Goal: Task Accomplishment & Management: Manage account settings

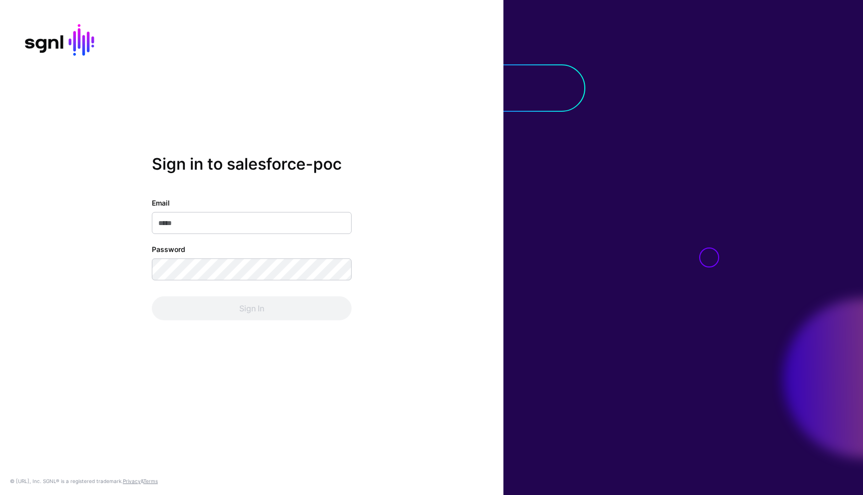
click at [206, 225] on input "Email" at bounding box center [252, 223] width 200 height 22
click at [0, 495] on com-1password-button at bounding box center [0, 495] width 0 height 0
click at [238, 226] on input "Email" at bounding box center [252, 223] width 200 height 22
click at [244, 235] on div "Email Password Sign In" at bounding box center [252, 259] width 200 height 123
click at [244, 226] on input "Email" at bounding box center [252, 223] width 200 height 22
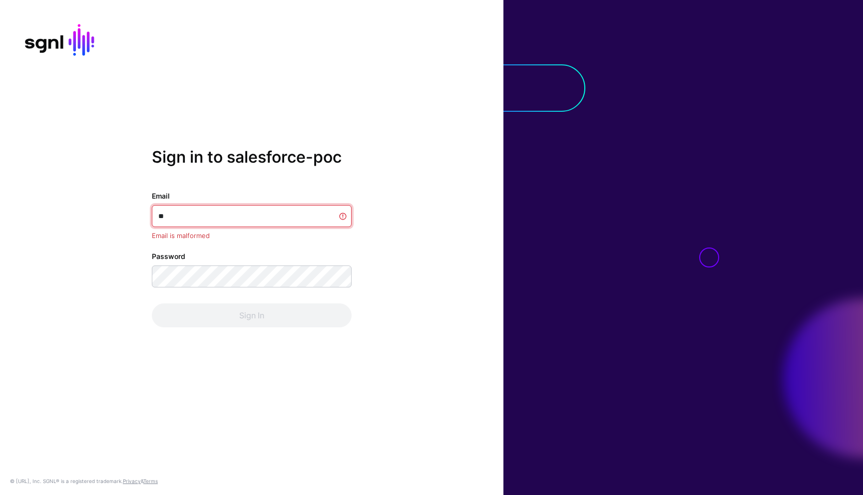
type input "*"
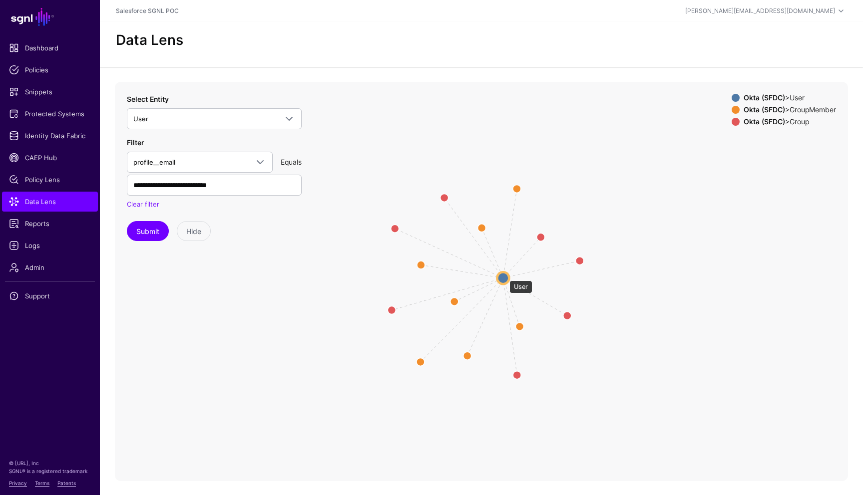
click at [505, 278] on circle at bounding box center [503, 278] width 12 height 12
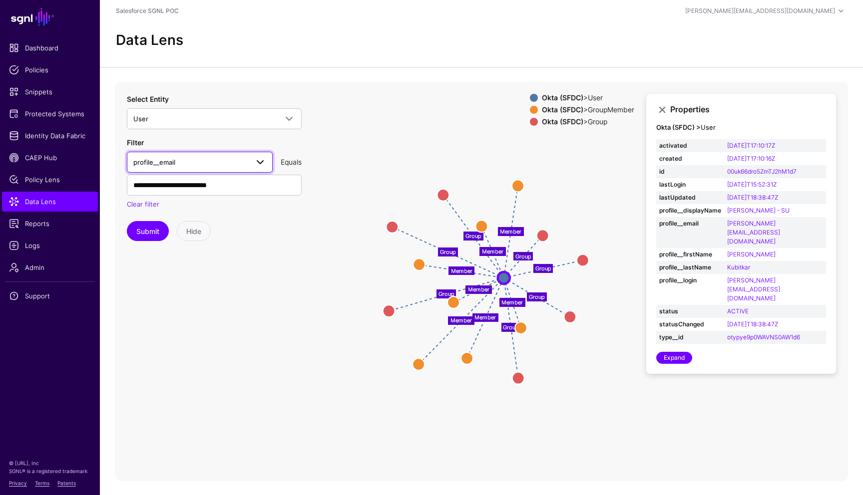
click at [238, 164] on span "profile__email" at bounding box center [190, 162] width 115 height 11
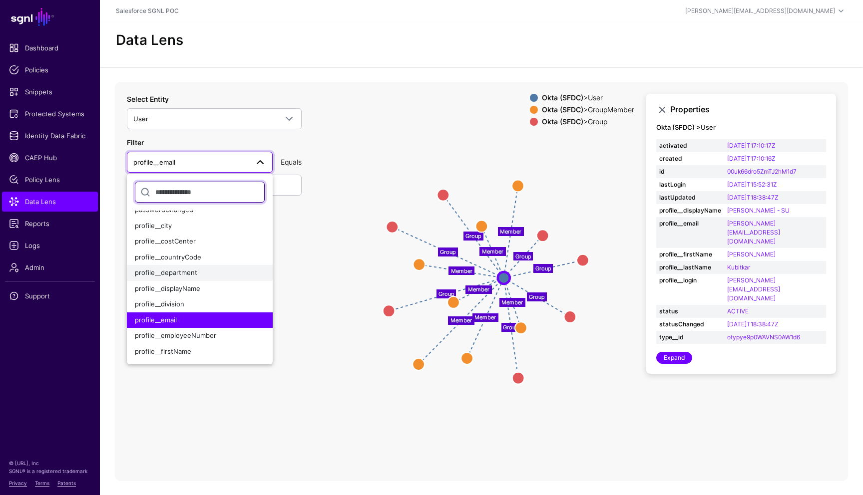
scroll to position [112, 0]
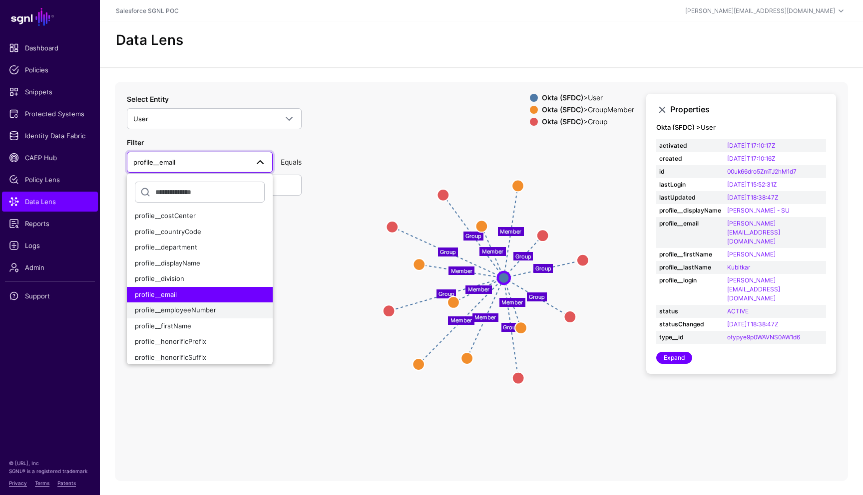
click at [196, 309] on span "profile__employeeNumber" at bounding box center [175, 310] width 81 height 8
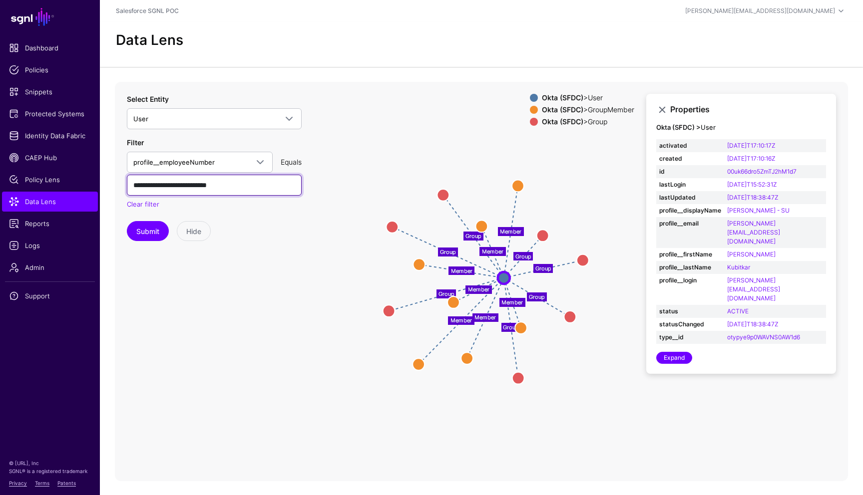
drag, startPoint x: 248, startPoint y: 190, endPoint x: 125, endPoint y: 184, distance: 122.9
click at [125, 184] on div "Group Group Group Group Group Group Group Member Member Member Member Member Me…" at bounding box center [481, 281] width 733 height 399
type input "******"
click at [145, 226] on button "Submit" at bounding box center [148, 231] width 42 height 20
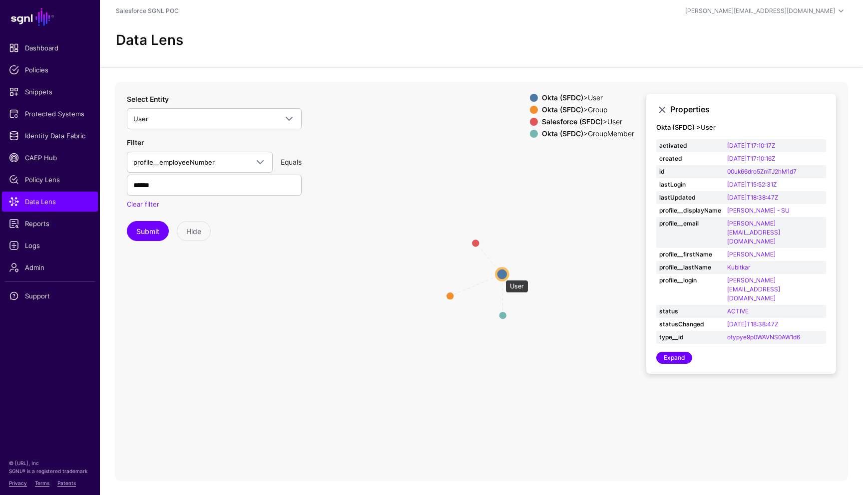
click at [500, 275] on circle at bounding box center [502, 274] width 12 height 12
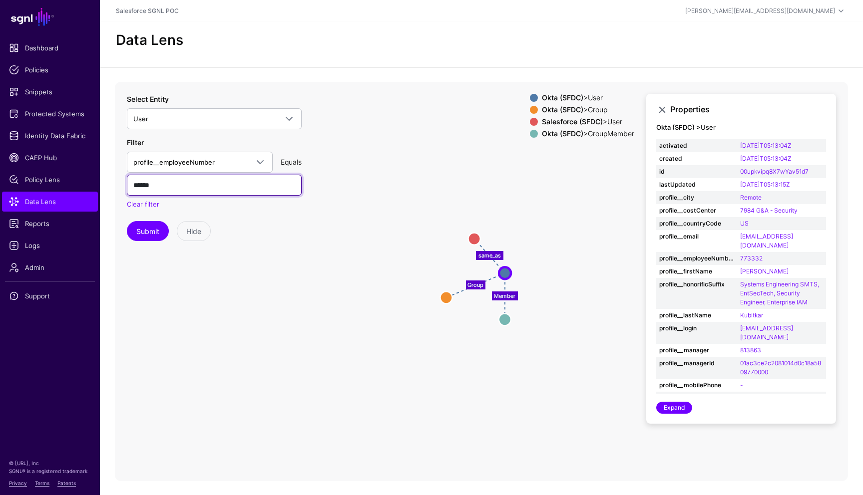
click at [222, 184] on input "******" at bounding box center [214, 185] width 175 height 21
paste input "******"
click at [153, 230] on button "Submit" at bounding box center [148, 231] width 42 height 20
click at [249, 182] on input "******" at bounding box center [214, 185] width 175 height 21
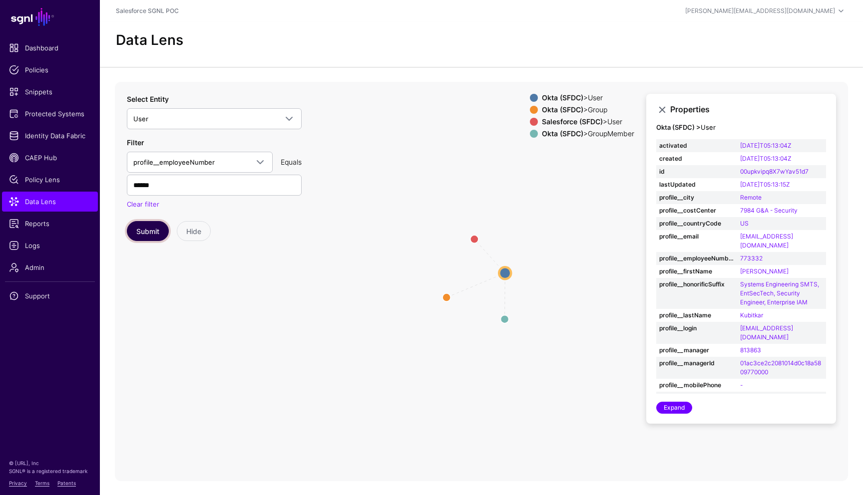
click at [153, 235] on button "Submit" at bounding box center [148, 231] width 42 height 20
click at [496, 277] on circle at bounding box center [500, 275] width 12 height 12
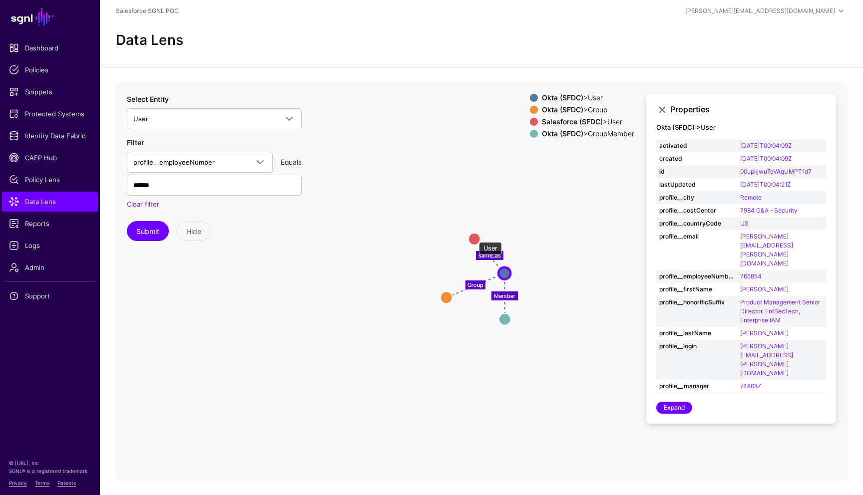
click at [474, 237] on circle at bounding box center [474, 239] width 12 height 12
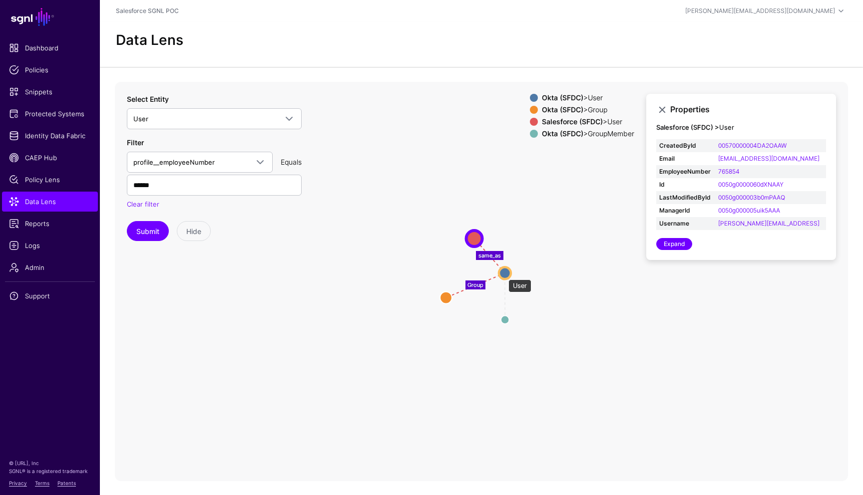
click at [503, 275] on circle at bounding box center [505, 273] width 12 height 12
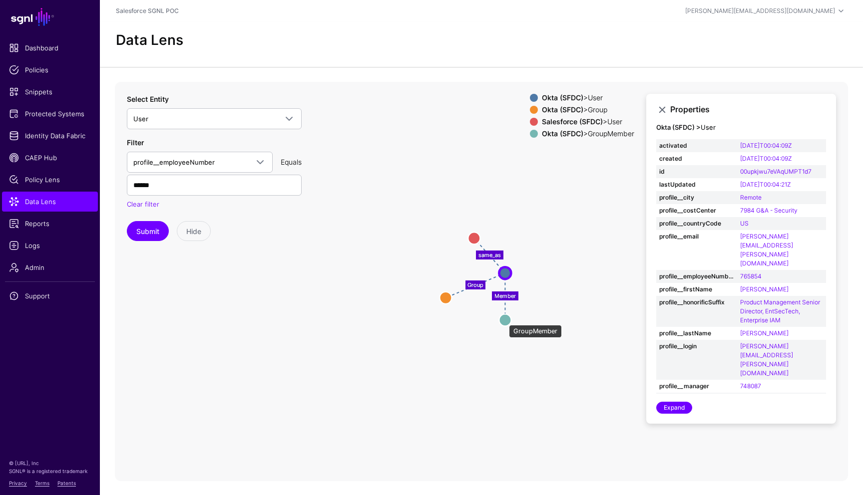
click at [504, 320] on circle at bounding box center [505, 320] width 12 height 12
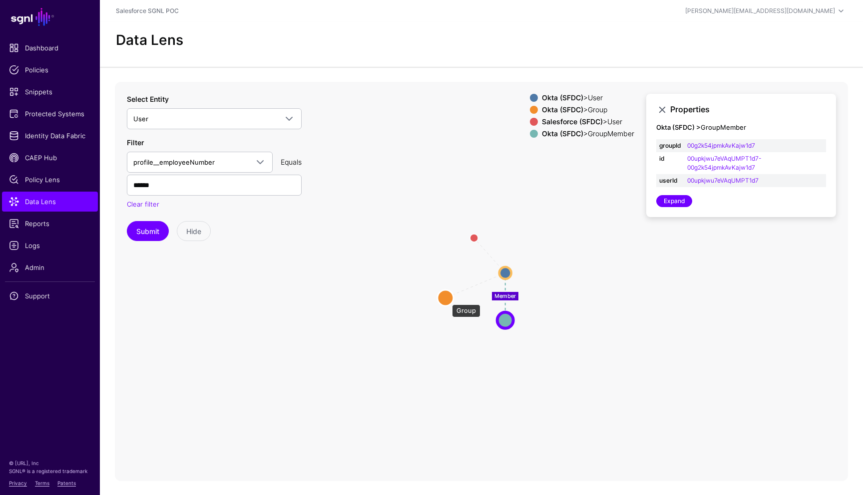
click at [446, 299] on circle at bounding box center [445, 298] width 16 height 16
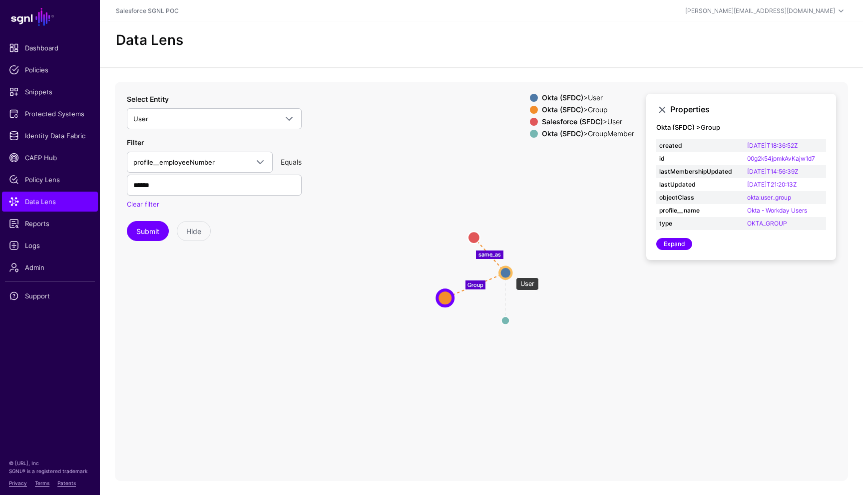
click at [506, 272] on circle at bounding box center [505, 273] width 12 height 12
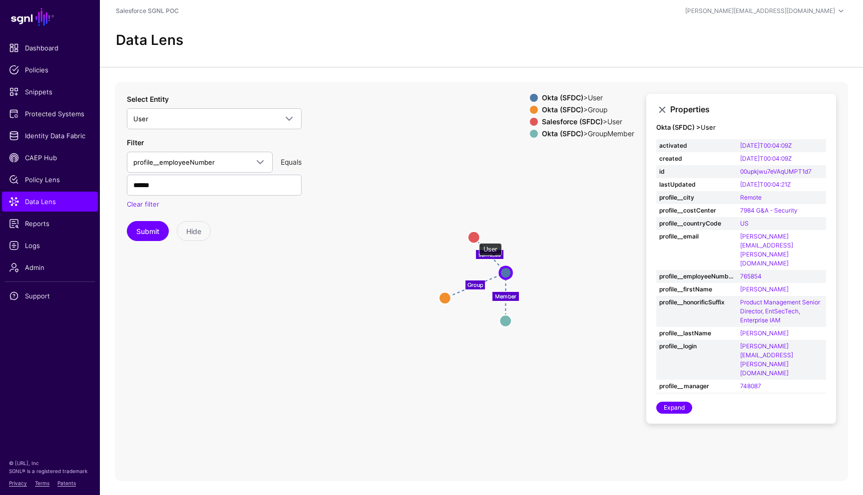
click at [474, 238] on circle at bounding box center [474, 237] width 12 height 12
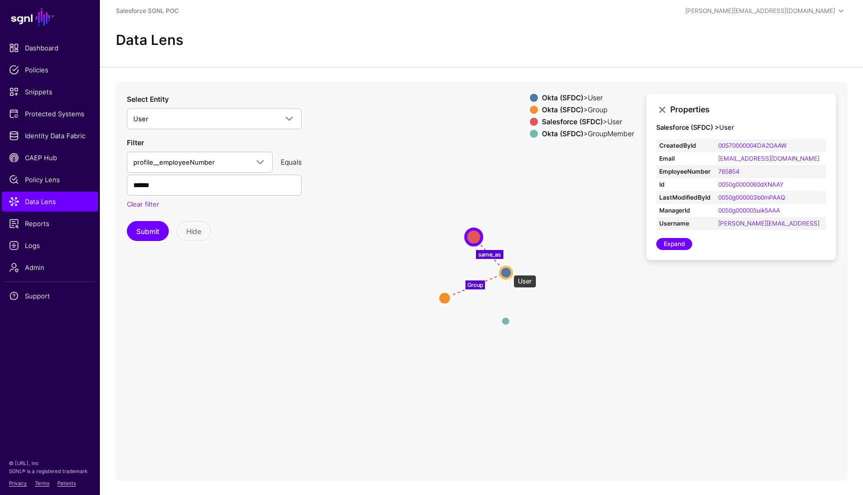
click at [508, 269] on circle at bounding box center [506, 273] width 12 height 12
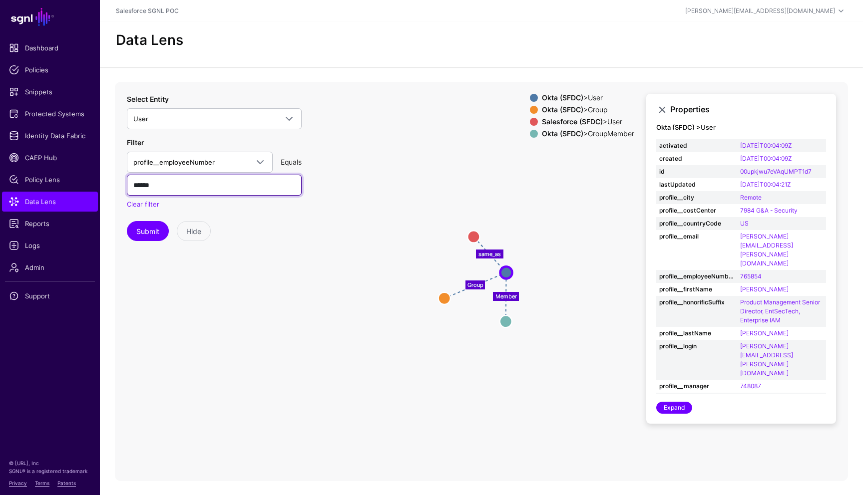
click at [205, 185] on input "******" at bounding box center [214, 185] width 175 height 21
click at [127, 221] on button "Submit" at bounding box center [148, 231] width 42 height 20
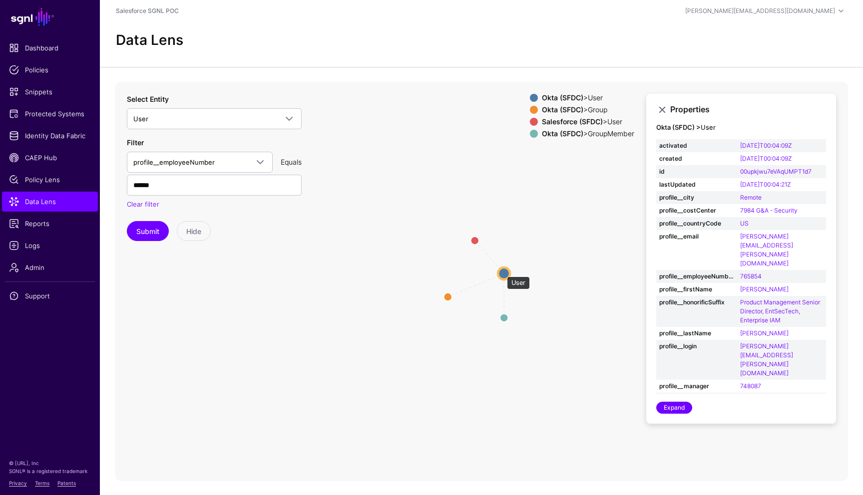
click at [502, 272] on circle at bounding box center [504, 274] width 12 height 12
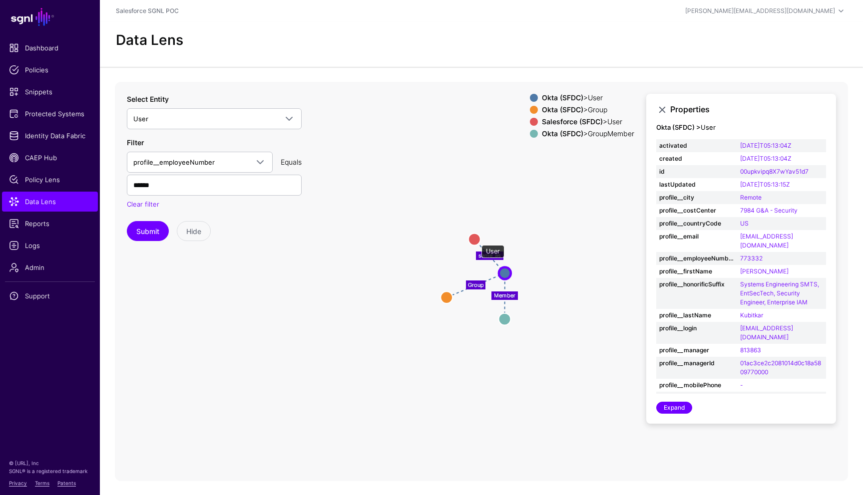
click at [476, 240] on circle at bounding box center [474, 239] width 12 height 12
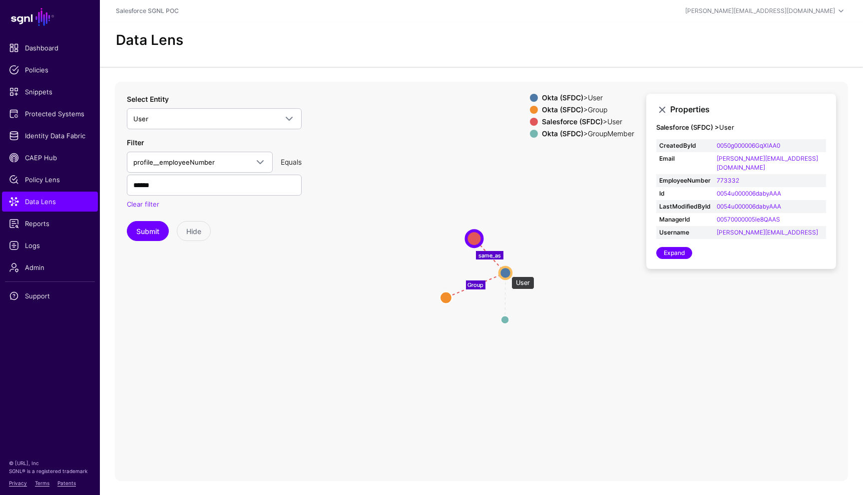
click at [506, 272] on circle at bounding box center [505, 273] width 12 height 12
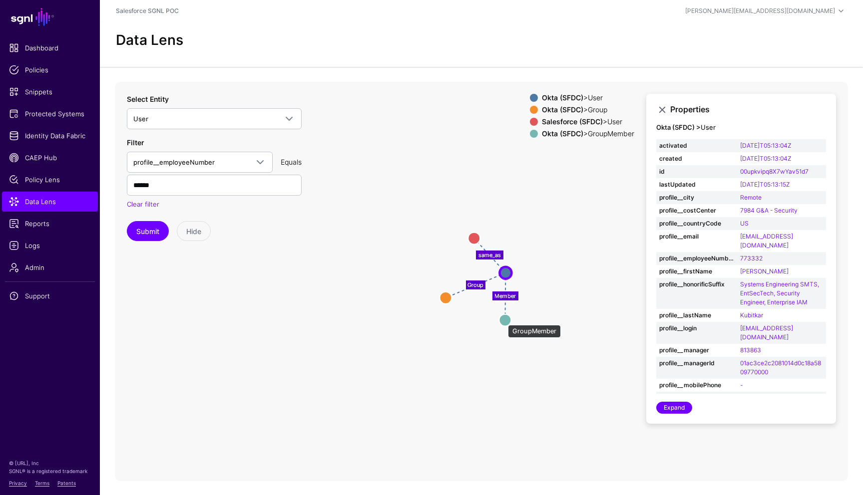
click at [503, 320] on circle at bounding box center [505, 320] width 12 height 12
click at [472, 238] on circle at bounding box center [474, 238] width 12 height 12
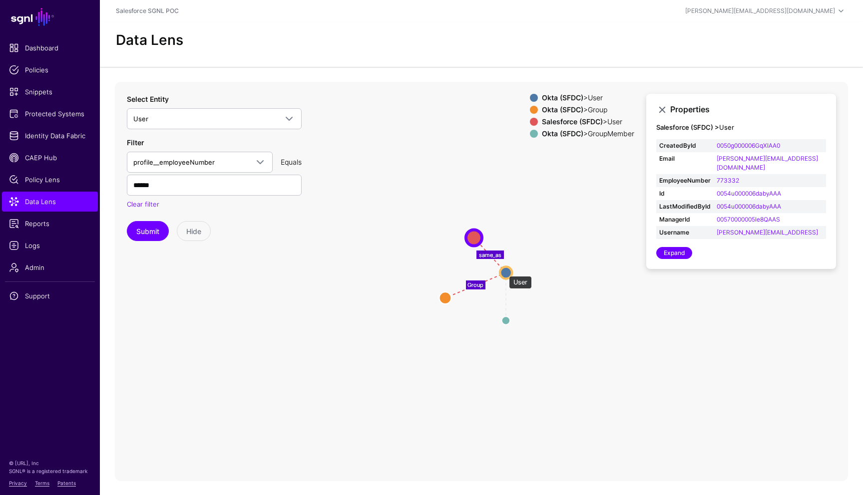
click at [504, 271] on circle at bounding box center [506, 273] width 12 height 12
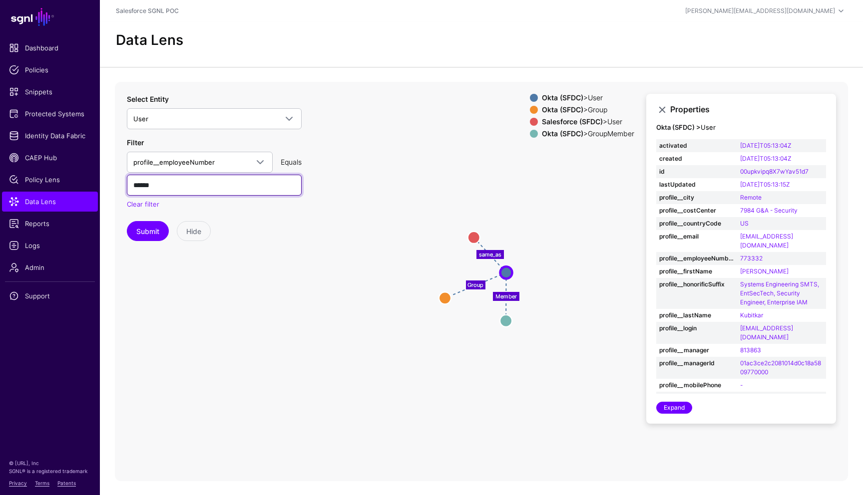
click at [242, 188] on input "******" at bounding box center [214, 185] width 175 height 21
click at [187, 183] on input "******" at bounding box center [214, 185] width 175 height 21
type input "*"
paste input "******"
type input "******"
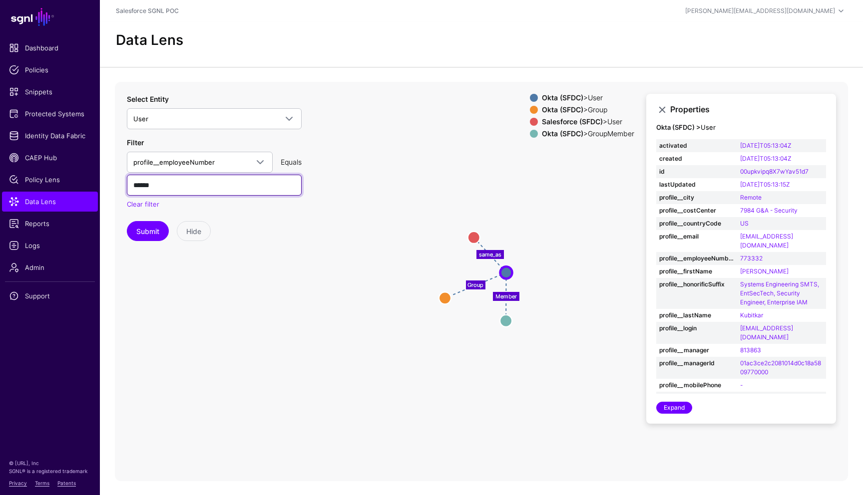
click at [127, 221] on button "Submit" at bounding box center [148, 231] width 42 height 20
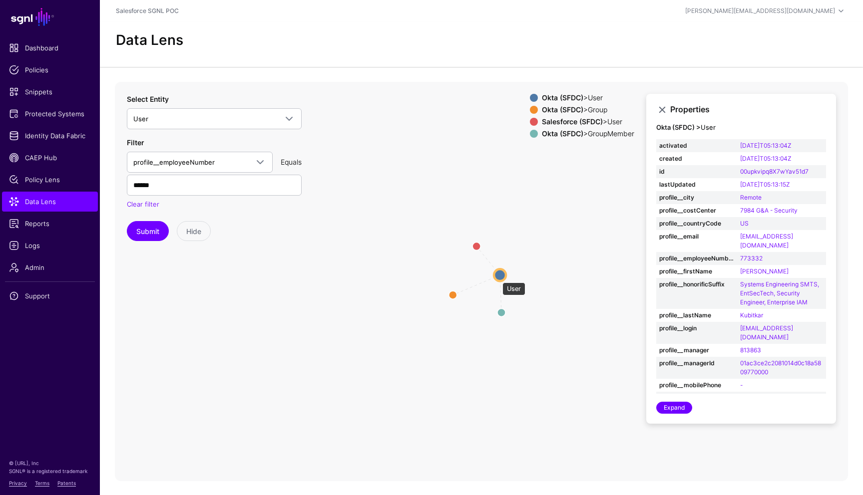
click at [498, 275] on circle at bounding box center [500, 275] width 12 height 12
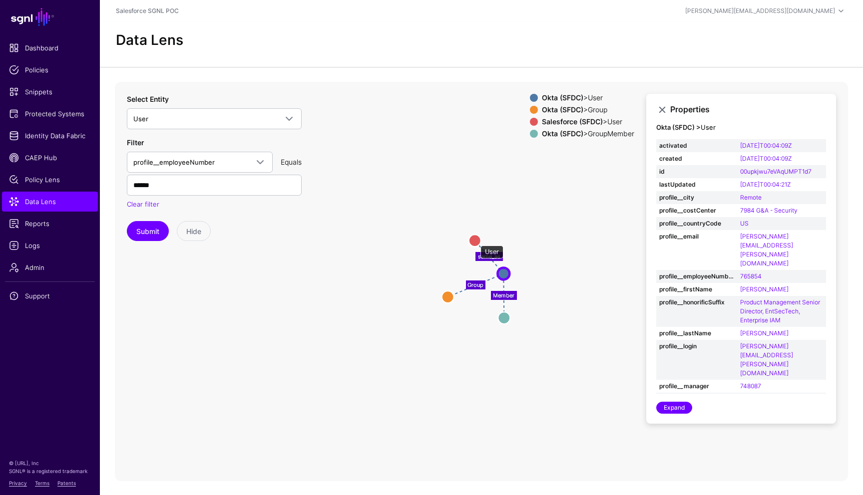
click at [475, 241] on circle at bounding box center [475, 241] width 12 height 12
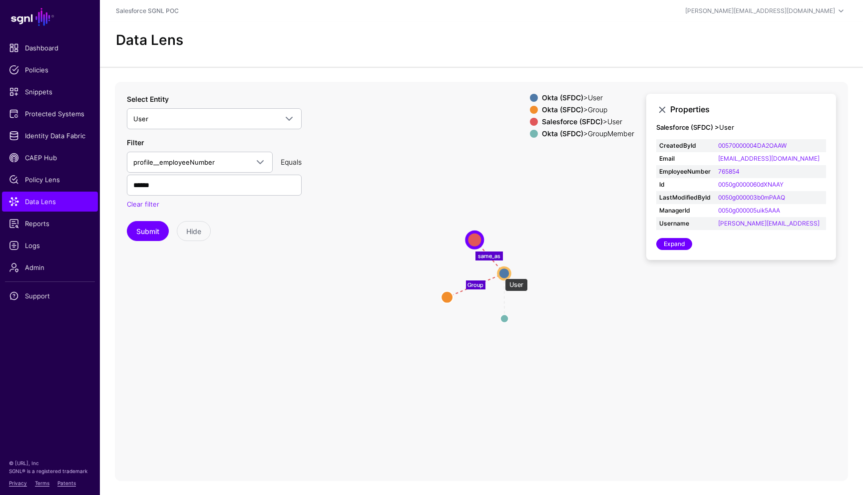
click at [500, 274] on circle at bounding box center [504, 274] width 12 height 12
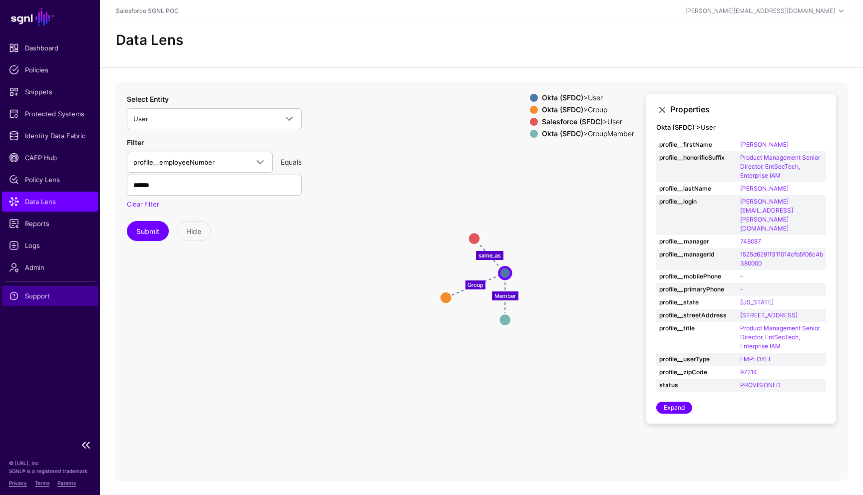
scroll to position [151, 0]
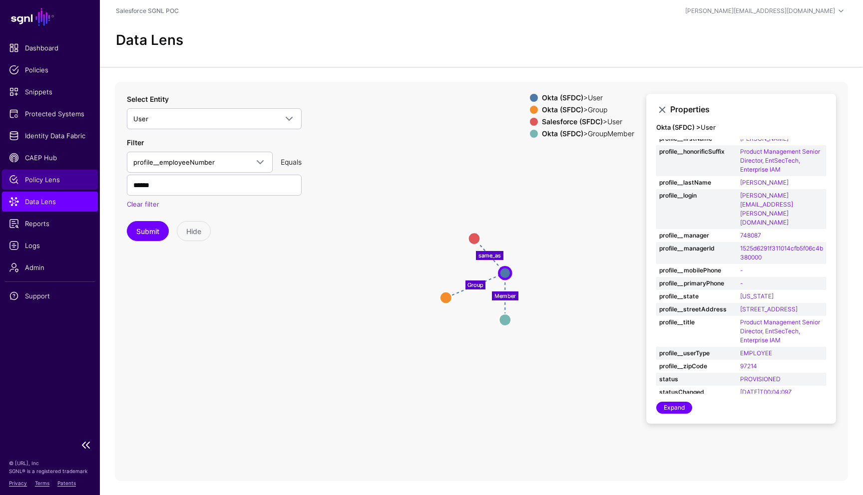
click at [59, 181] on span "Policy Lens" at bounding box center [50, 180] width 82 height 10
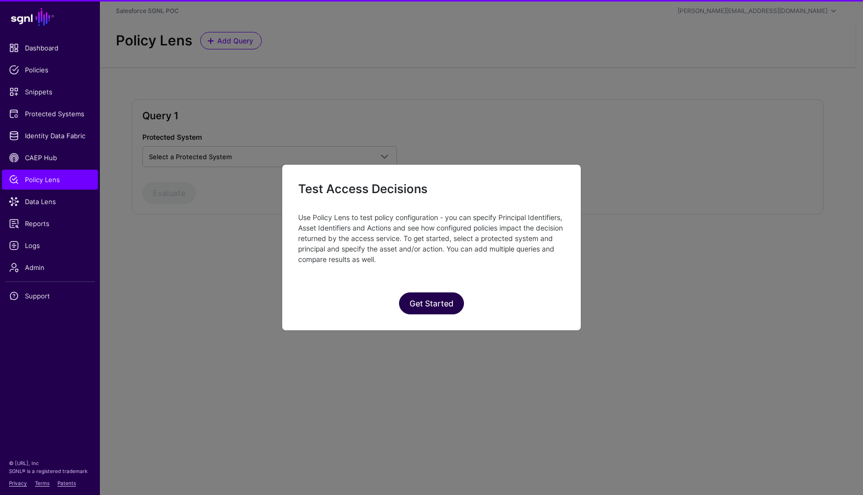
click at [424, 305] on button "Get Started" at bounding box center [431, 303] width 65 height 22
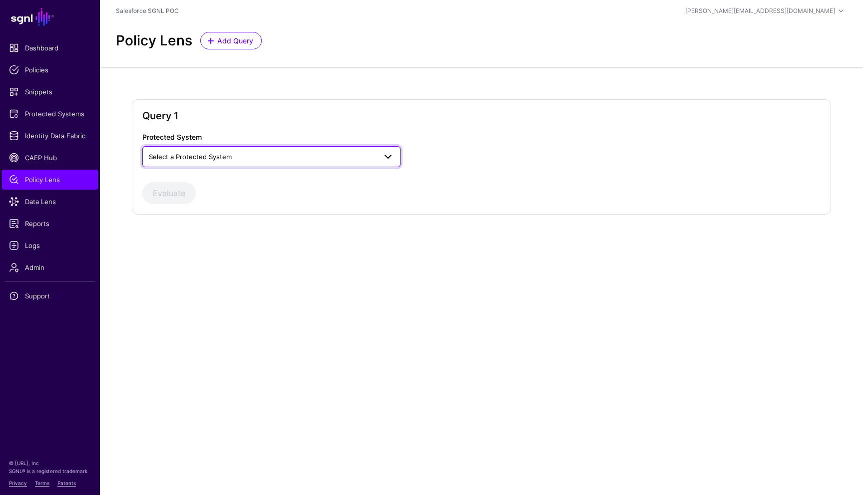
click at [246, 155] on span "Select a Protected System" at bounding box center [262, 156] width 227 height 11
click at [243, 60] on div "Policy Lens Add Query" at bounding box center [481, 44] width 763 height 45
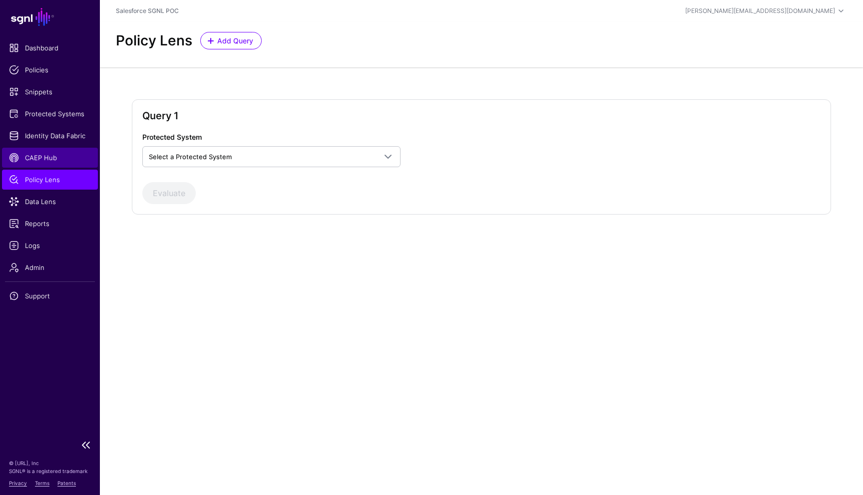
click at [62, 162] on span "CAEP Hub" at bounding box center [50, 158] width 82 height 10
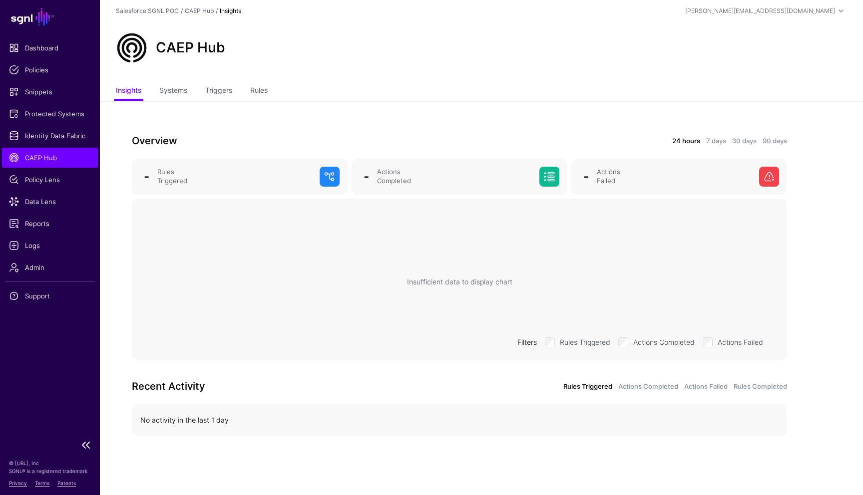
click at [29, 367] on ul "Dashboard Policies Snippets Protected Systems Identity Data Fabric CAEP Hub Pol…" at bounding box center [50, 236] width 100 height 396
click at [46, 66] on span "Policies" at bounding box center [50, 70] width 82 height 10
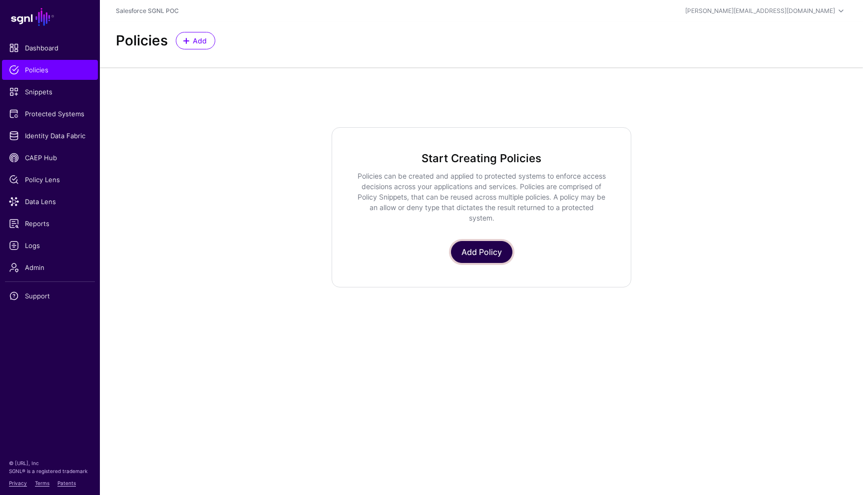
click at [479, 252] on link "Add Policy" at bounding box center [481, 252] width 61 height 22
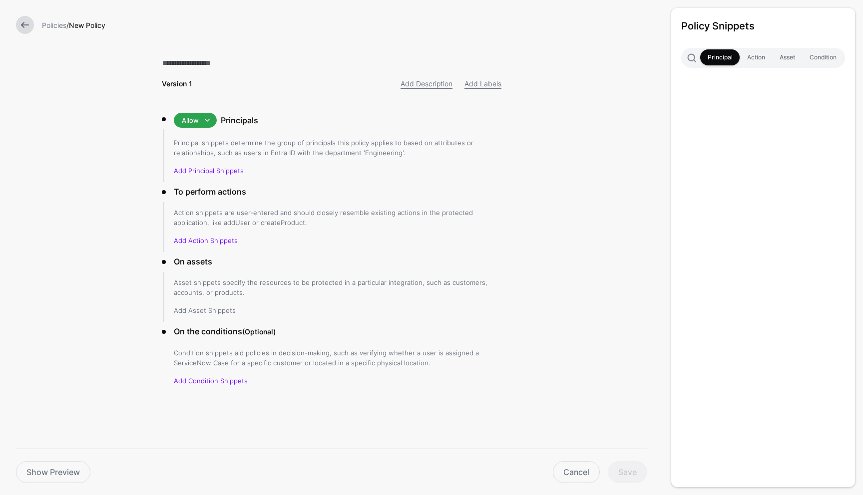
click at [205, 309] on link "Add Asset Snippets" at bounding box center [205, 310] width 62 height 8
click at [716, 57] on link "Principal" at bounding box center [719, 57] width 39 height 16
click at [224, 163] on div "Principal snippets determine the group of principals this policy applies to bas…" at bounding box center [337, 157] width 327 height 38
click at [215, 173] on link "Add Principal Snippets" at bounding box center [209, 171] width 70 height 8
click at [721, 128] on div "Policy Snippets Principal Action Asset Condition" at bounding box center [763, 247] width 184 height 479
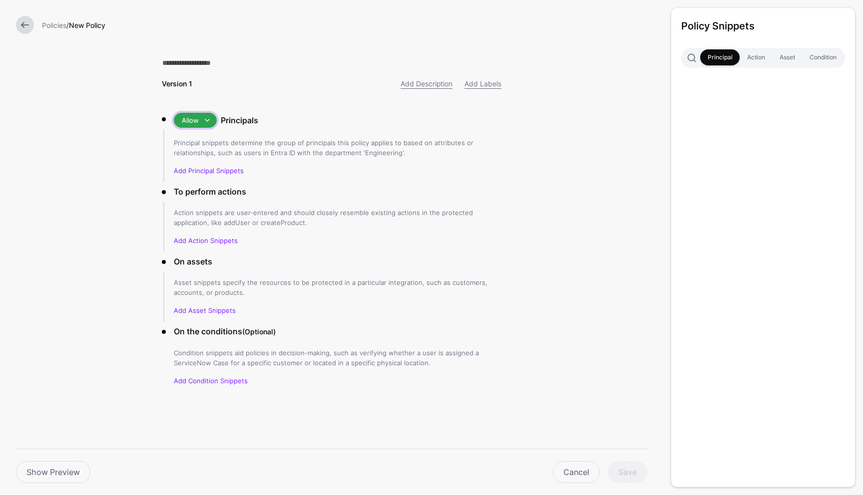
click at [201, 116] on span at bounding box center [207, 120] width 12 height 12
click at [231, 108] on div "Version 1 Add Description Add Labels Allow Allow Deny Principals Principal snip…" at bounding box center [331, 239] width 371 height 478
click at [223, 169] on link "Add Principal Snippets" at bounding box center [209, 171] width 70 height 8
click at [757, 84] on div "Policy Snippets Principal Action Asset Condition" at bounding box center [763, 247] width 184 height 479
click at [214, 240] on link "Add Action Snippets" at bounding box center [206, 241] width 64 height 8
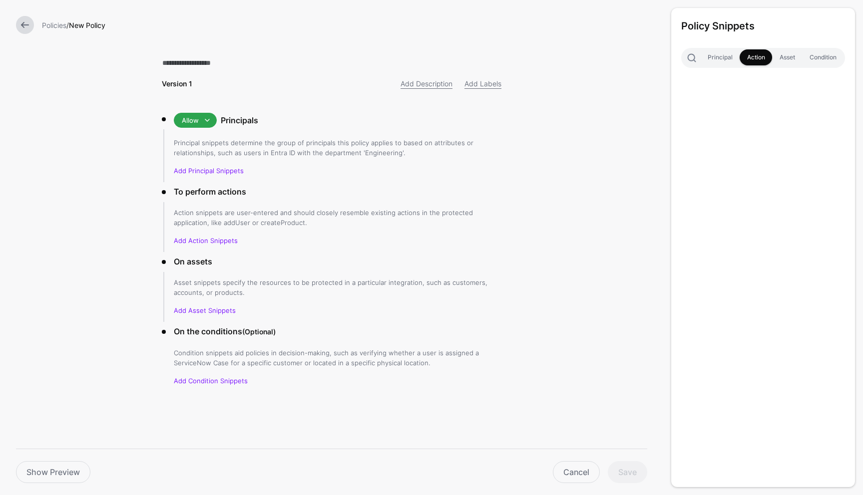
click at [22, 25] on link at bounding box center [25, 25] width 18 height 18
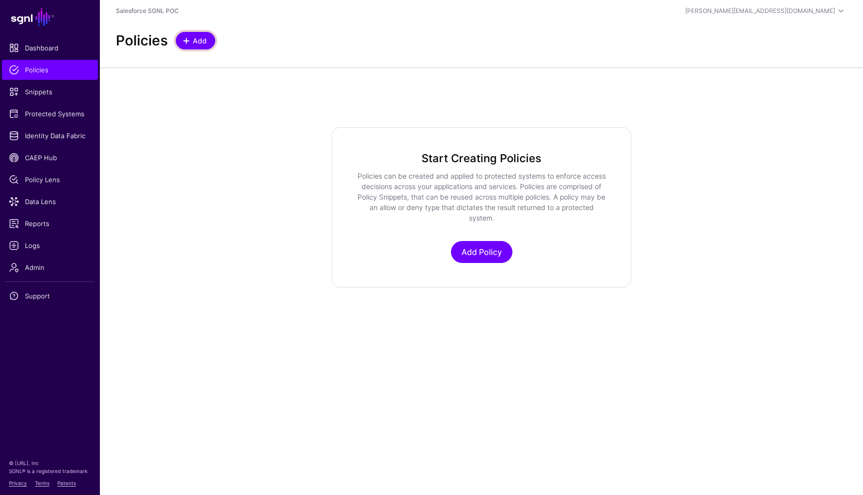
click at [193, 45] on span "Add" at bounding box center [200, 40] width 16 height 10
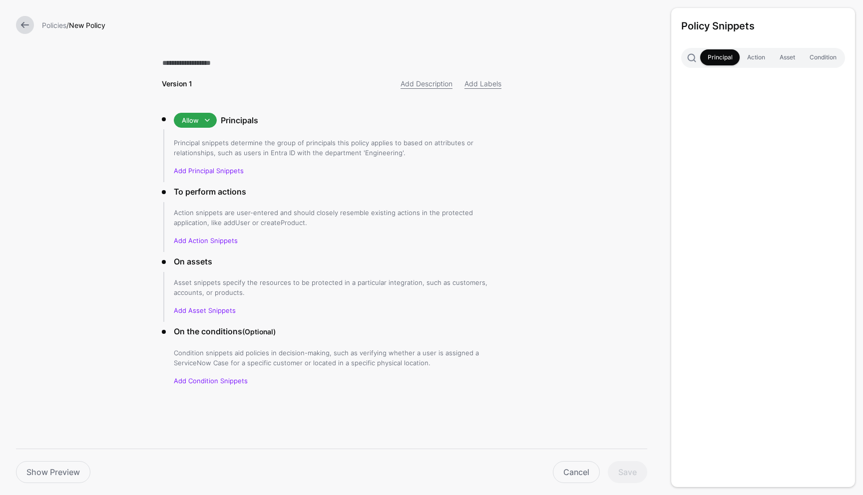
click at [27, 28] on link at bounding box center [25, 25] width 18 height 18
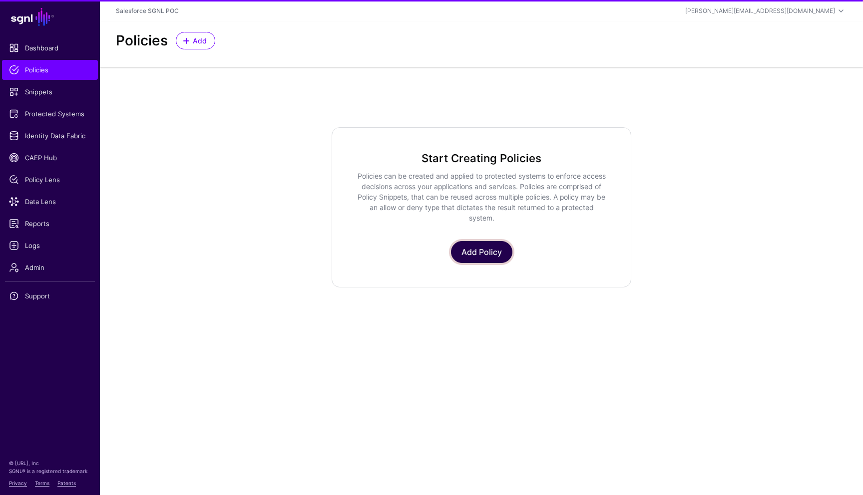
click at [470, 252] on link "Add Policy" at bounding box center [481, 252] width 61 height 22
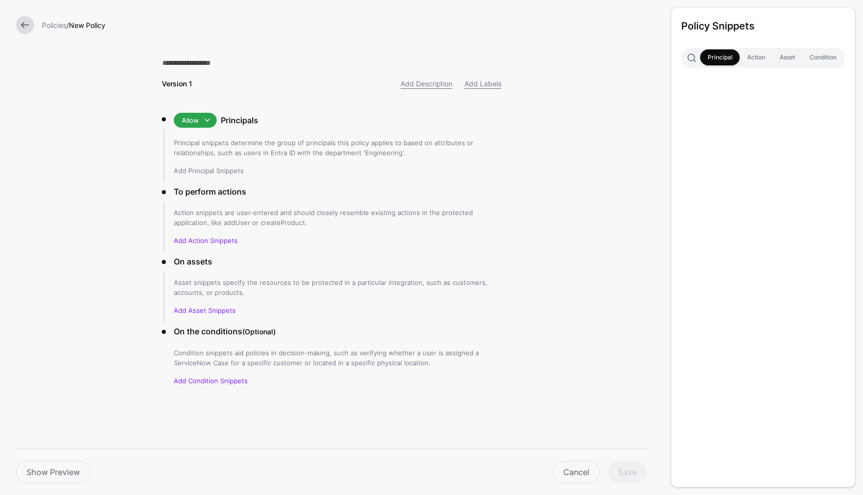
click at [197, 171] on link "Add Principal Snippets" at bounding box center [209, 171] width 70 height 8
click at [437, 83] on link "Add Description" at bounding box center [426, 83] width 52 height 8
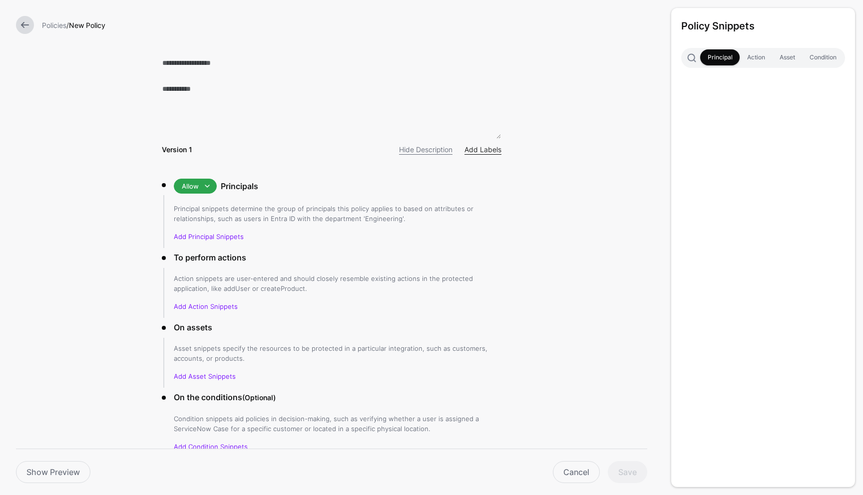
click at [473, 149] on link "Add Labels" at bounding box center [482, 149] width 37 height 8
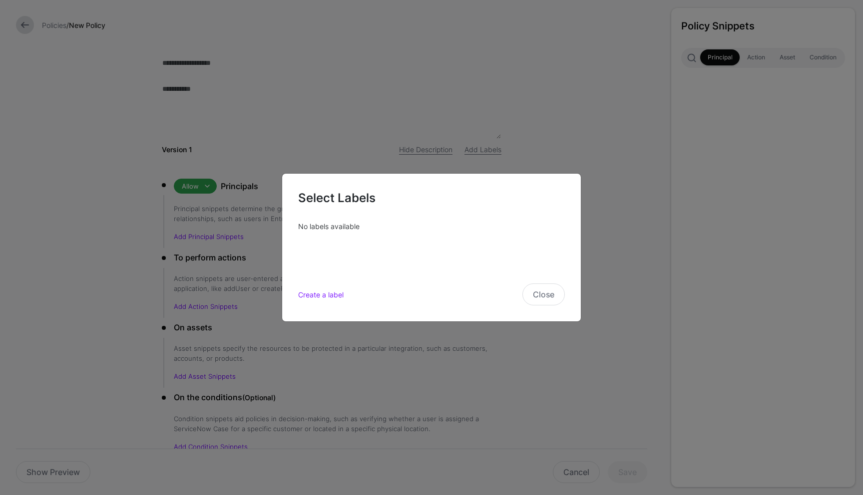
click at [515, 107] on ngb-modal-window "Select Labels No labels available Create a label Close" at bounding box center [431, 247] width 863 height 495
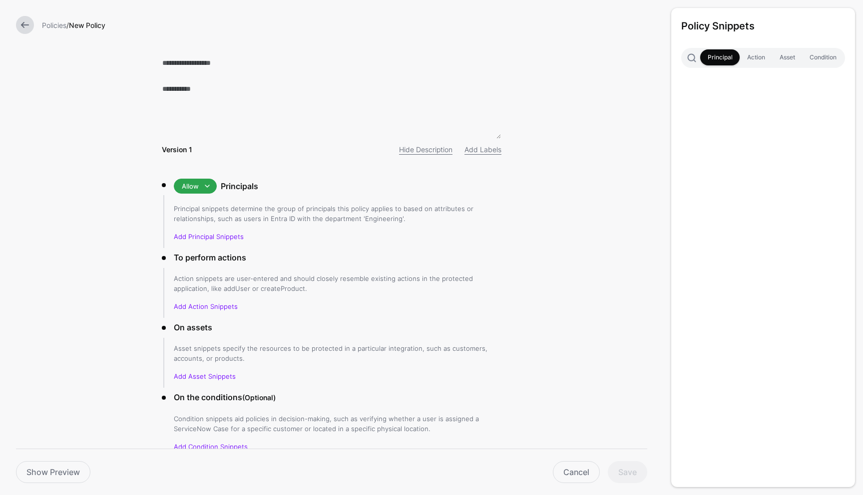
click at [28, 23] on link at bounding box center [25, 25] width 18 height 18
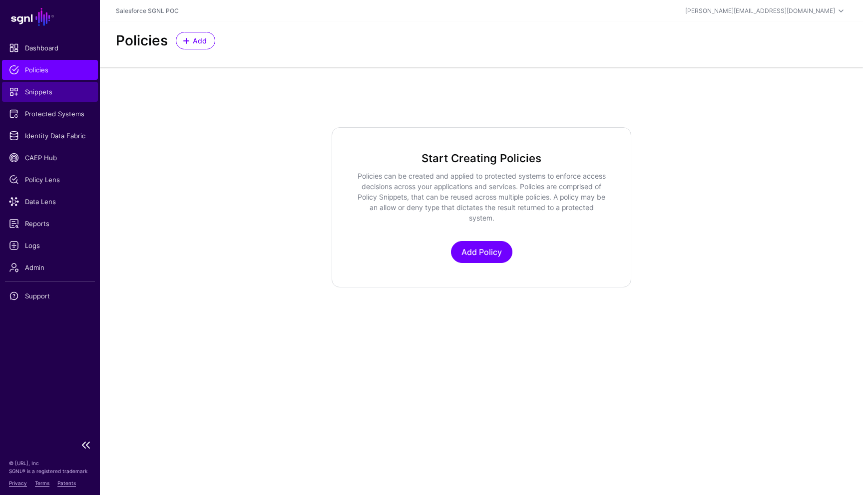
click at [58, 94] on span "Snippets" at bounding box center [50, 92] width 82 height 10
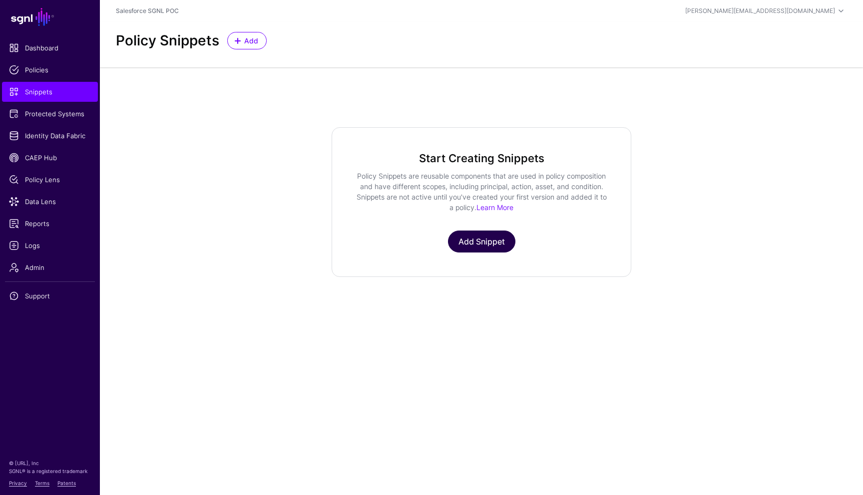
click at [501, 242] on link "Add Snippet" at bounding box center [481, 242] width 67 height 22
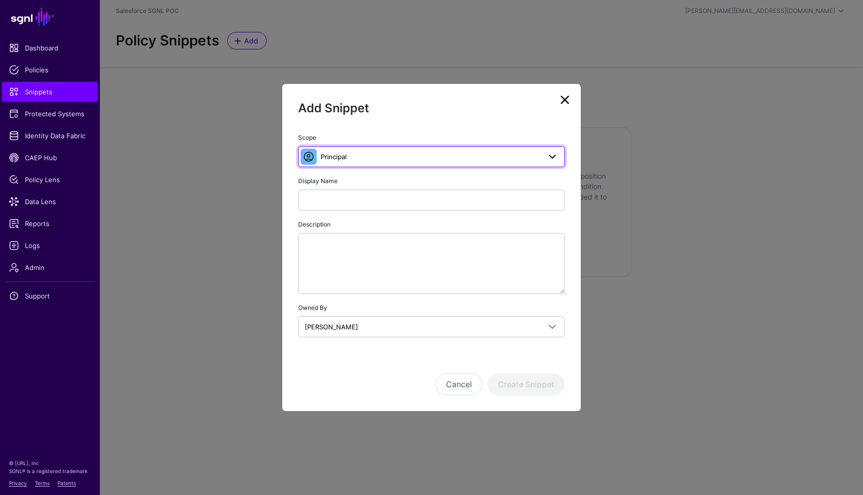
click at [411, 154] on span "Principal" at bounding box center [430, 156] width 220 height 11
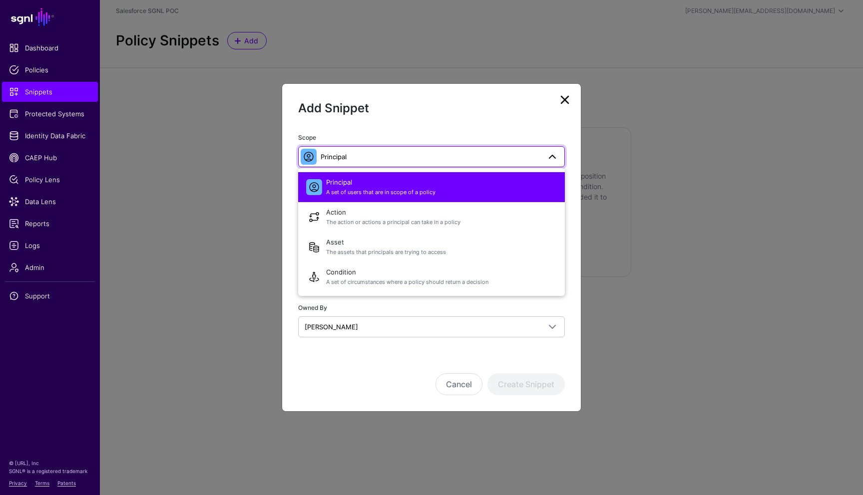
click at [398, 135] on div "Scope Principal Principal A set of users that are in scope of a policy Action T…" at bounding box center [431, 149] width 267 height 35
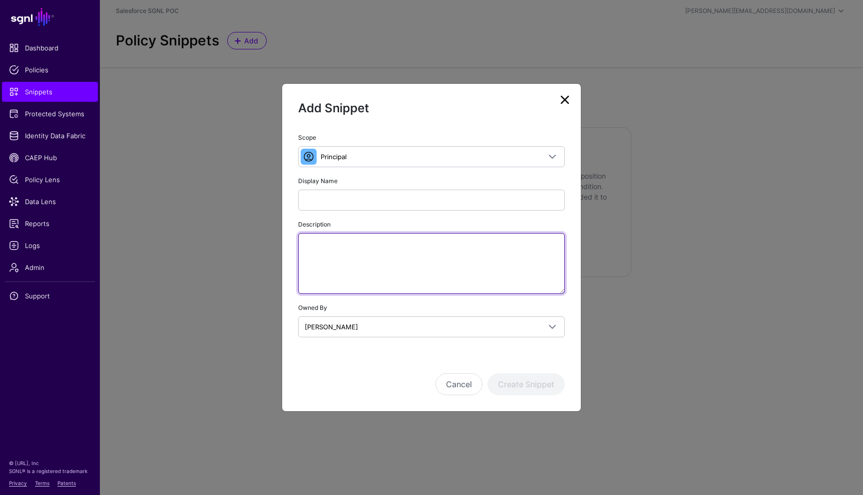
click at [393, 268] on textarea "Description" at bounding box center [431, 263] width 267 height 61
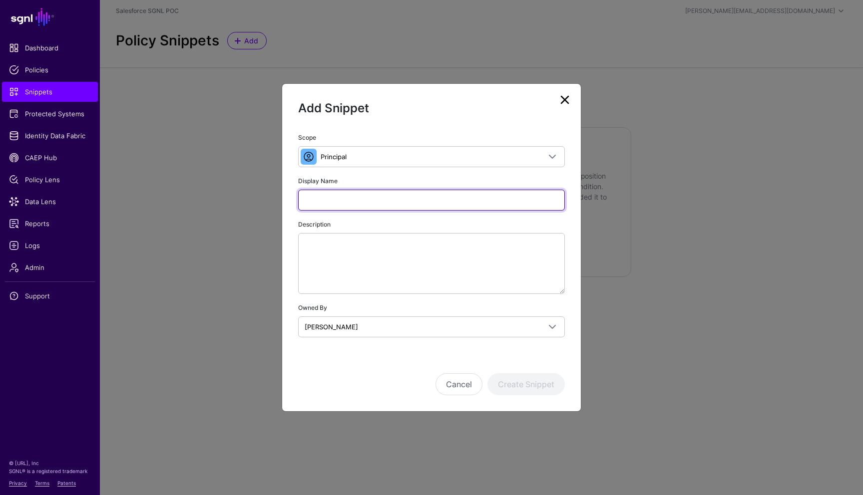
click at [348, 208] on input "Display Name" at bounding box center [431, 200] width 267 height 21
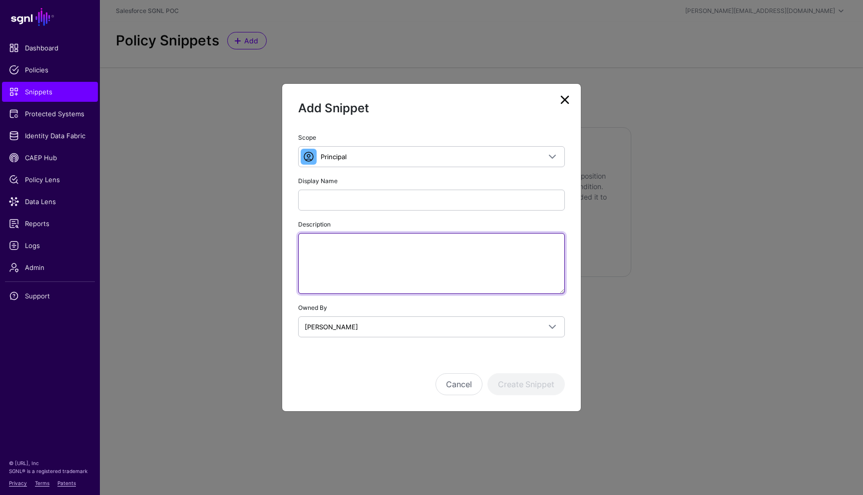
click at [357, 245] on textarea "Description" at bounding box center [431, 263] width 267 height 61
click at [565, 104] on link at bounding box center [565, 100] width 16 height 16
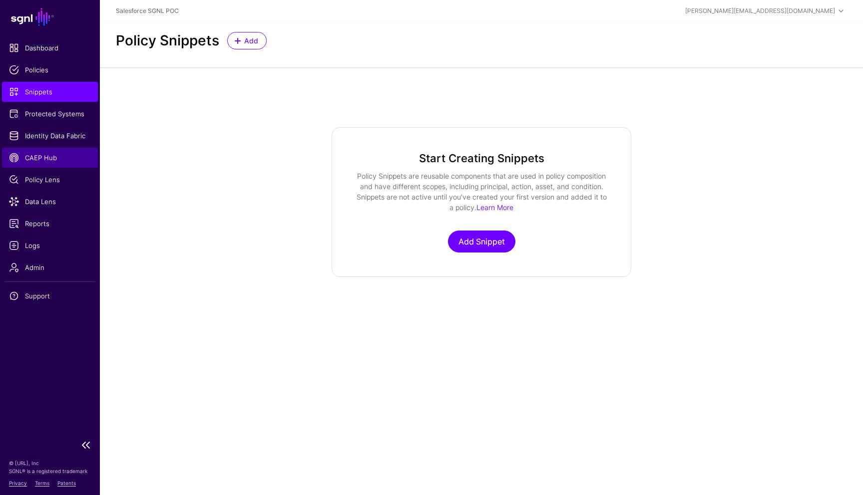
click at [57, 155] on span "CAEP Hub" at bounding box center [50, 158] width 82 height 10
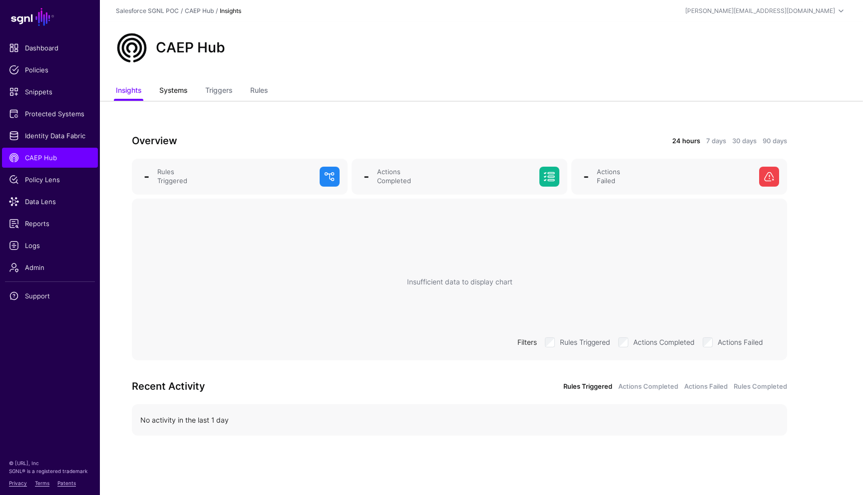
click at [174, 93] on link "Systems" at bounding box center [173, 91] width 28 height 19
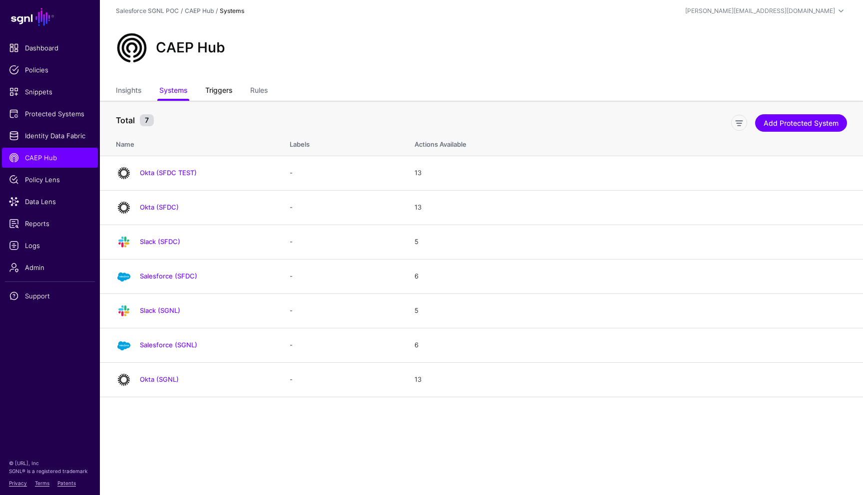
click at [219, 93] on link "Triggers" at bounding box center [218, 91] width 27 height 19
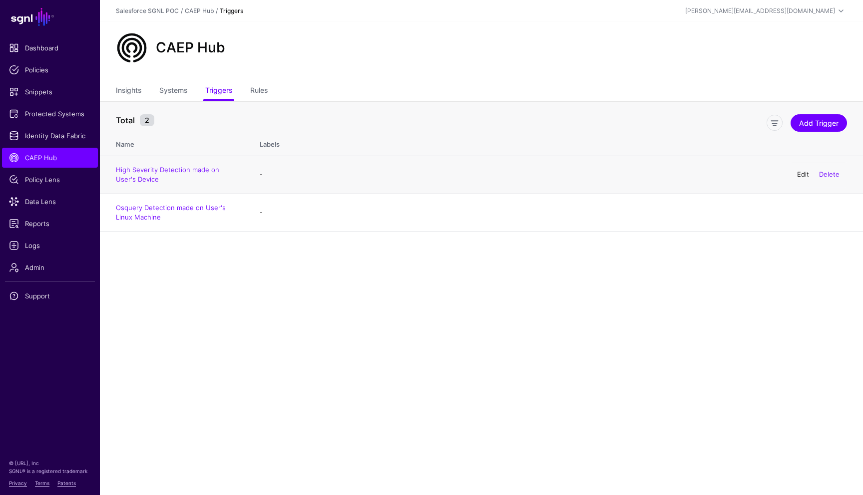
click at [797, 176] on link "Edit" at bounding box center [803, 174] width 12 height 8
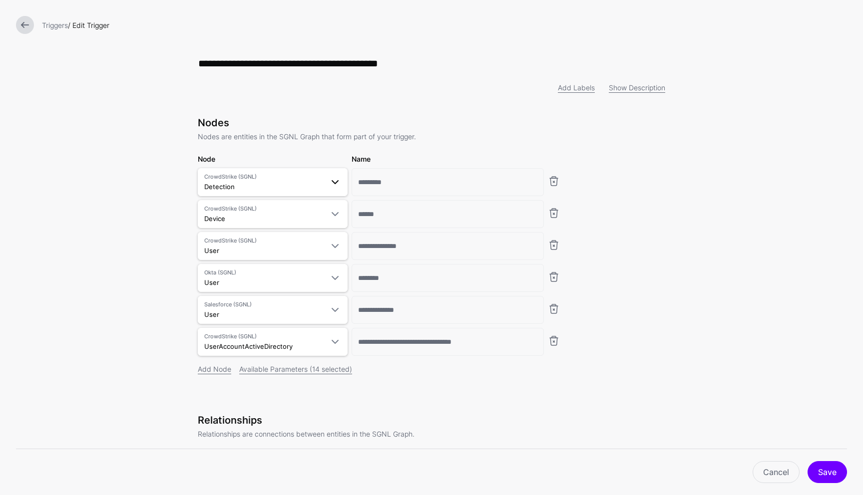
click at [302, 192] on span "CrowdStrike (SGNL) Detection" at bounding box center [263, 182] width 119 height 19
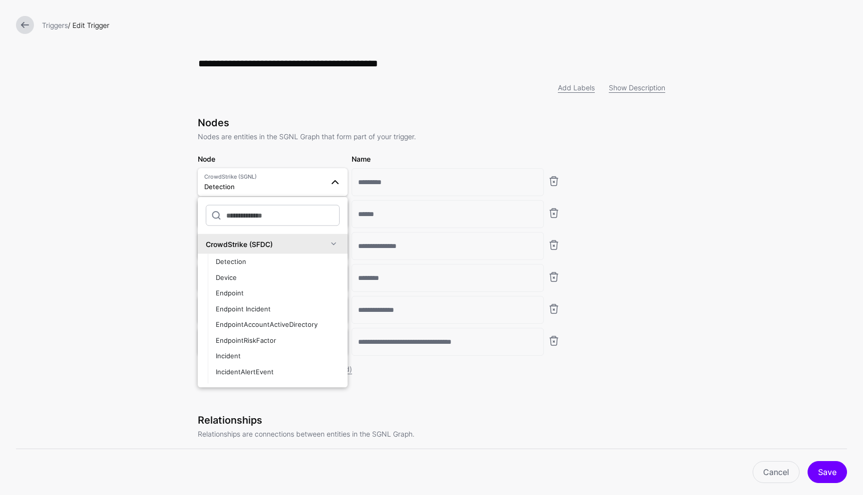
click at [112, 247] on form "**********" at bounding box center [431, 491] width 863 height 982
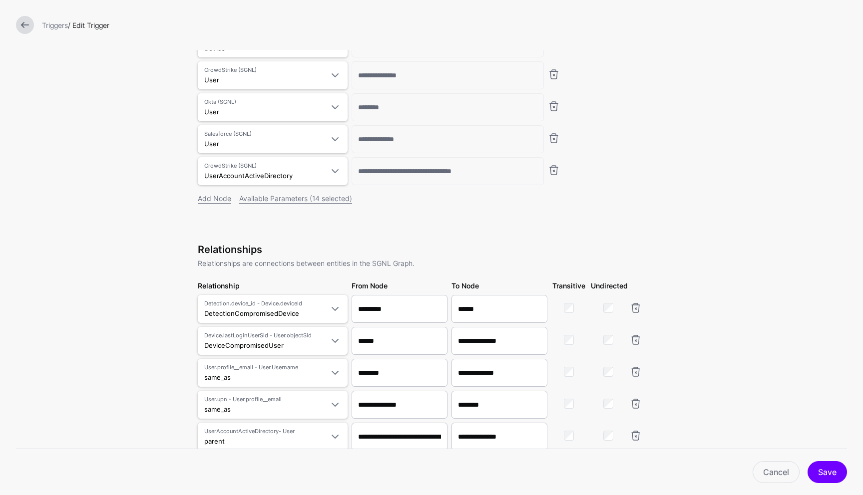
scroll to position [324, 0]
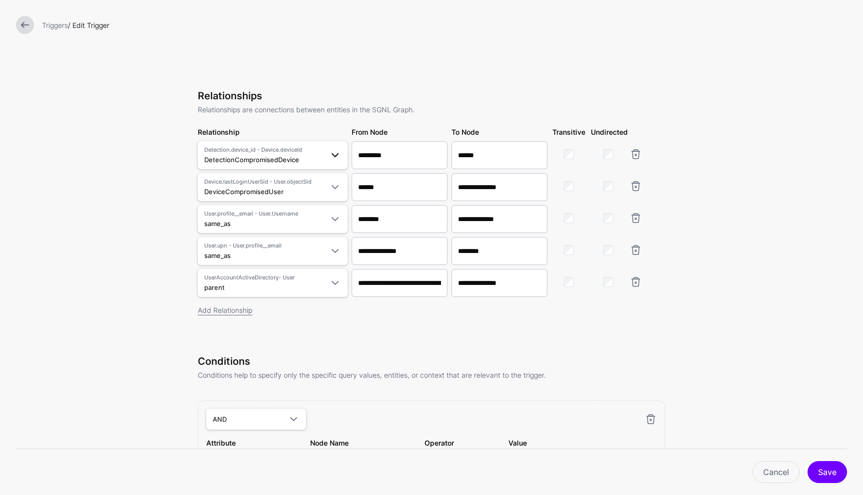
click at [332, 157] on span at bounding box center [335, 155] width 12 height 12
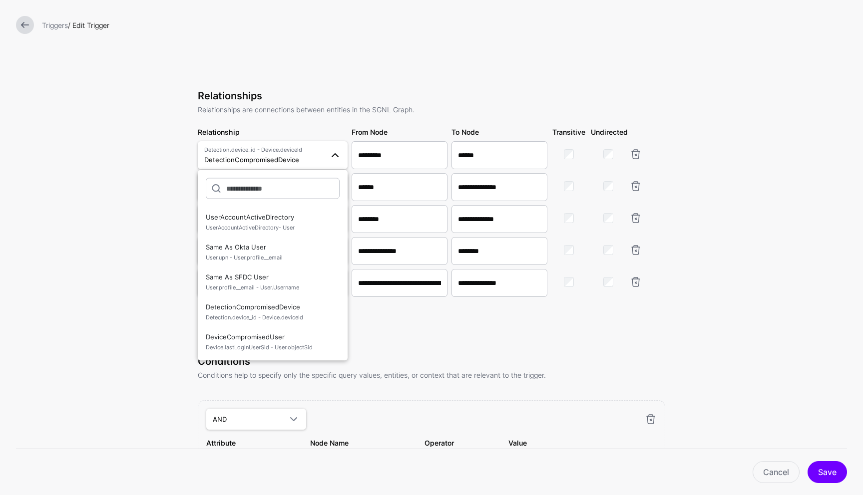
click at [332, 157] on span at bounding box center [335, 155] width 12 height 12
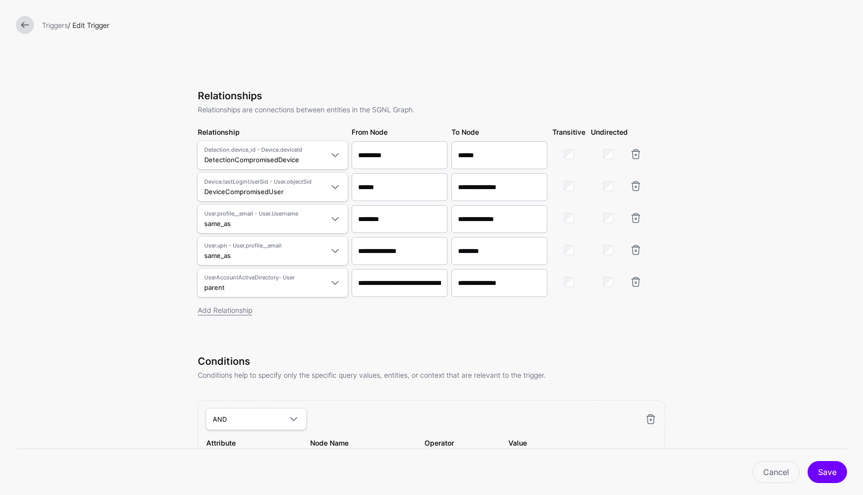
click at [162, 177] on form "**********" at bounding box center [431, 167] width 863 height 982
click at [331, 221] on span at bounding box center [335, 219] width 12 height 12
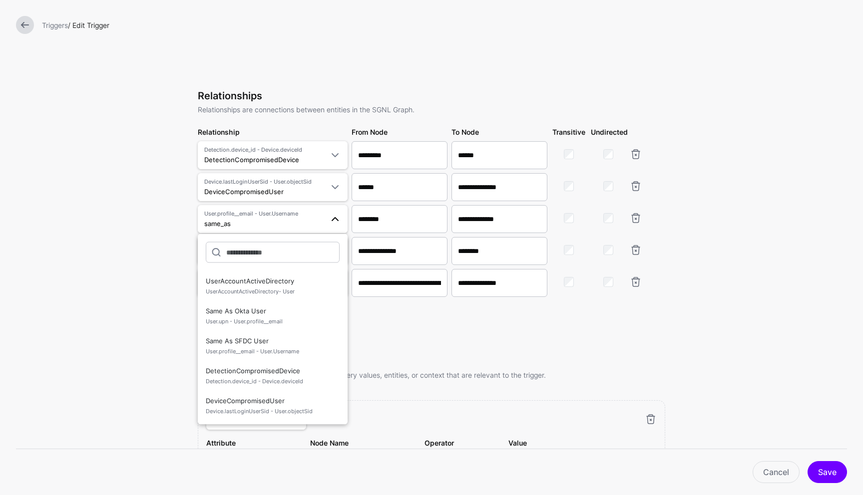
click at [165, 245] on form "**********" at bounding box center [431, 167] width 863 height 982
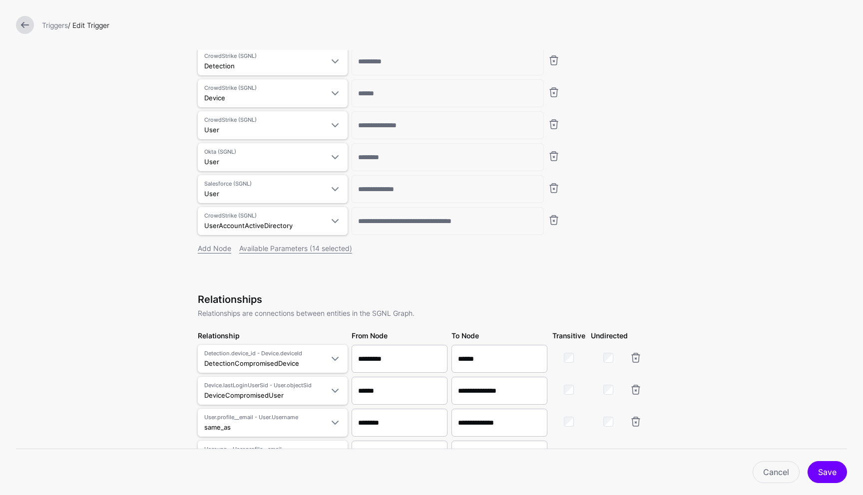
scroll to position [0, 0]
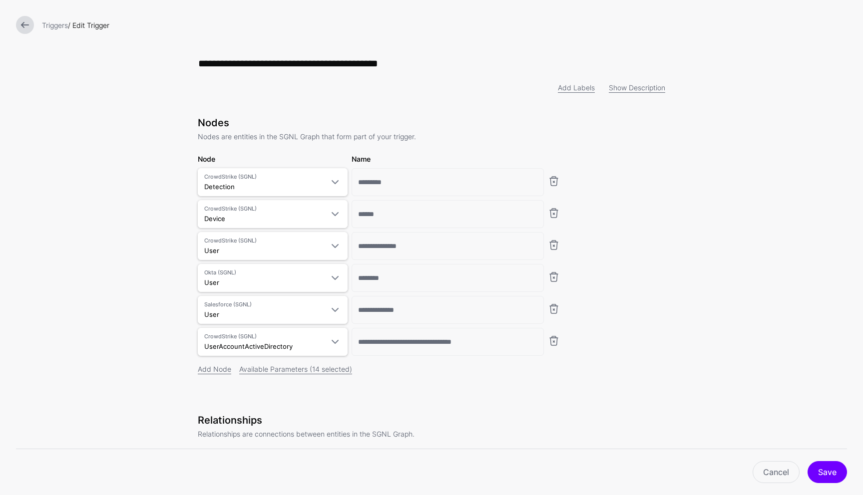
click at [27, 26] on link at bounding box center [25, 25] width 18 height 18
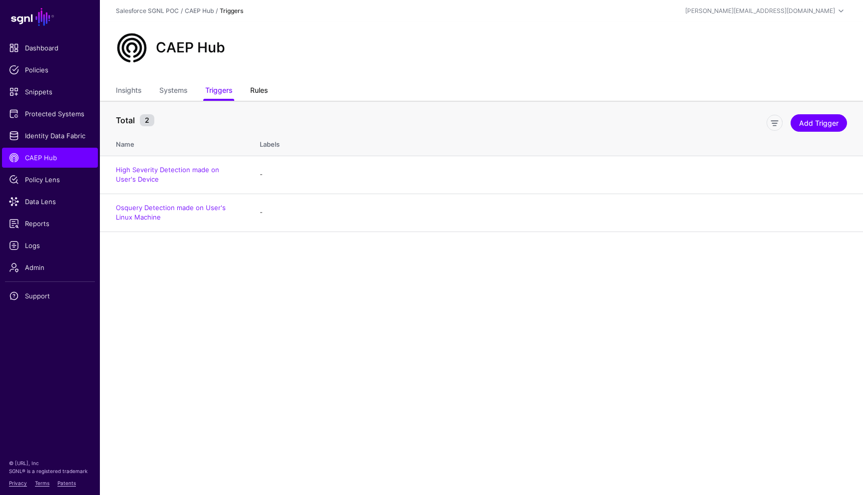
click at [259, 92] on link "Rules" at bounding box center [258, 91] width 17 height 19
click at [220, 92] on link "Triggers" at bounding box center [218, 91] width 27 height 19
click at [148, 219] on link "Osquery Detection made on User's Linux Machine" at bounding box center [171, 213] width 110 height 18
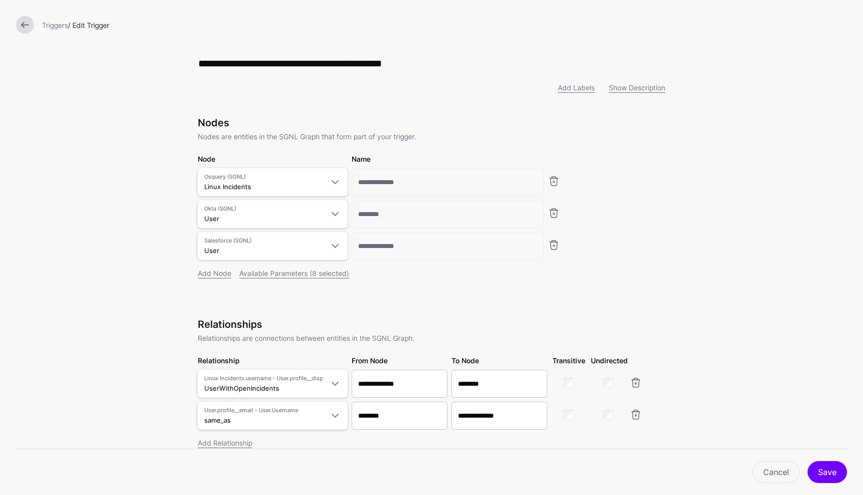
click at [26, 29] on link at bounding box center [25, 25] width 18 height 18
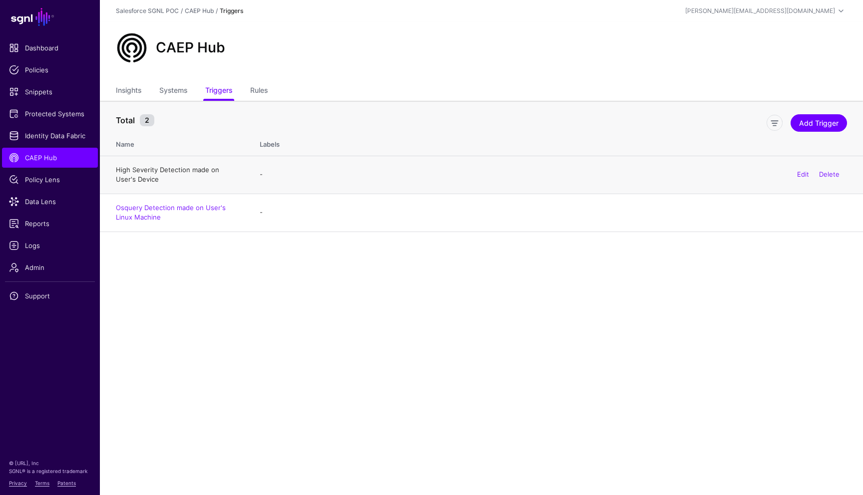
click at [172, 172] on link "High Severity Detection made on User's Device" at bounding box center [167, 175] width 103 height 18
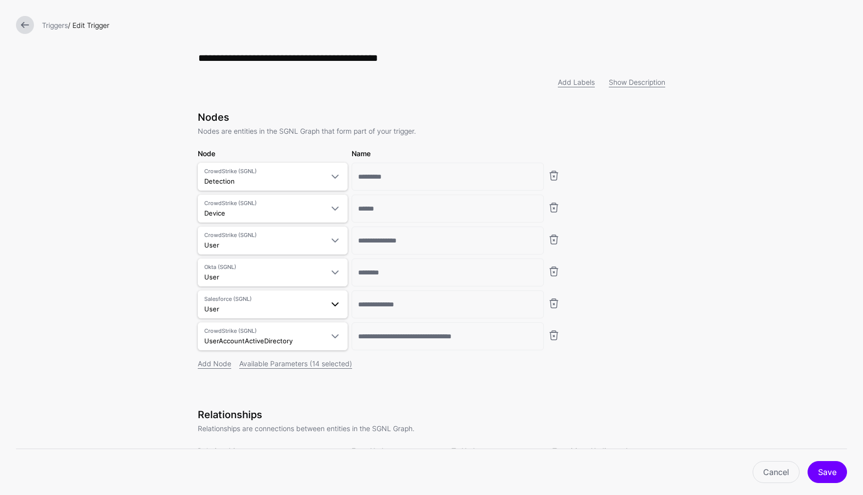
scroll to position [280, 0]
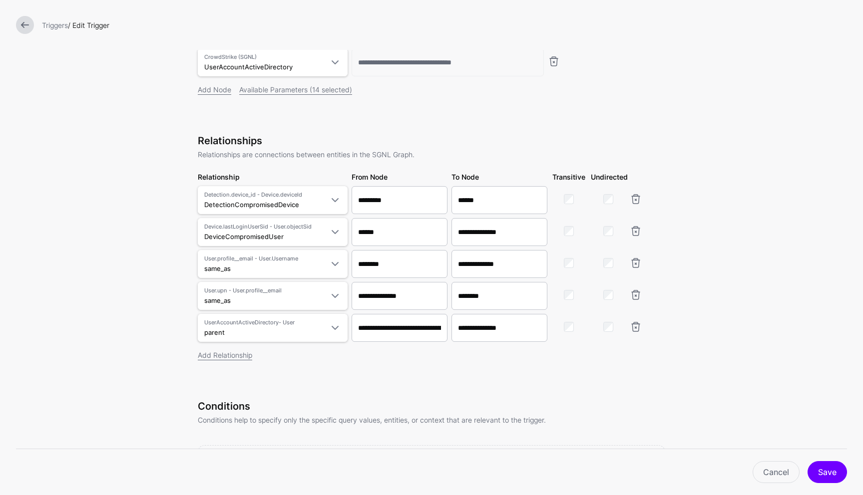
click at [27, 27] on link at bounding box center [25, 25] width 18 height 18
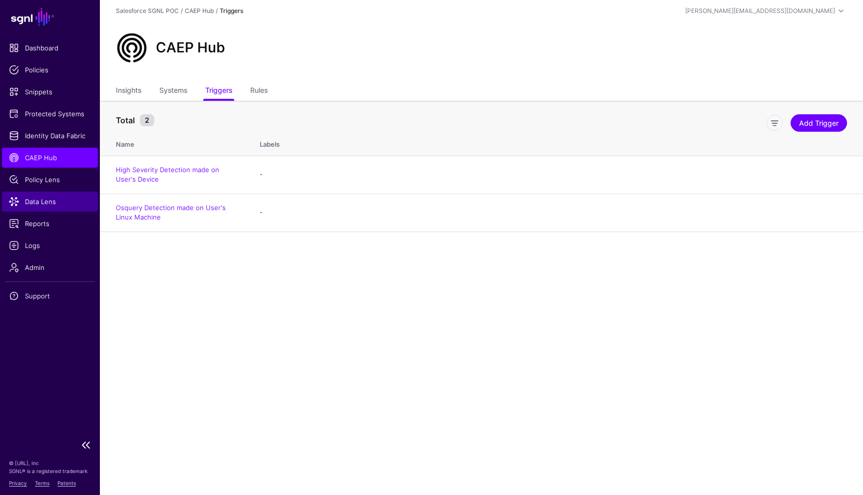
click at [59, 204] on span "Data Lens" at bounding box center [50, 202] width 82 height 10
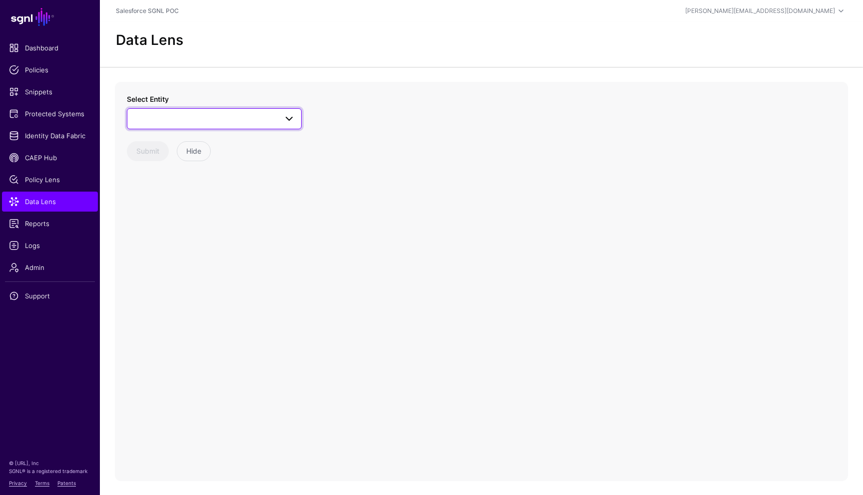
click at [223, 118] on span at bounding box center [214, 119] width 162 height 12
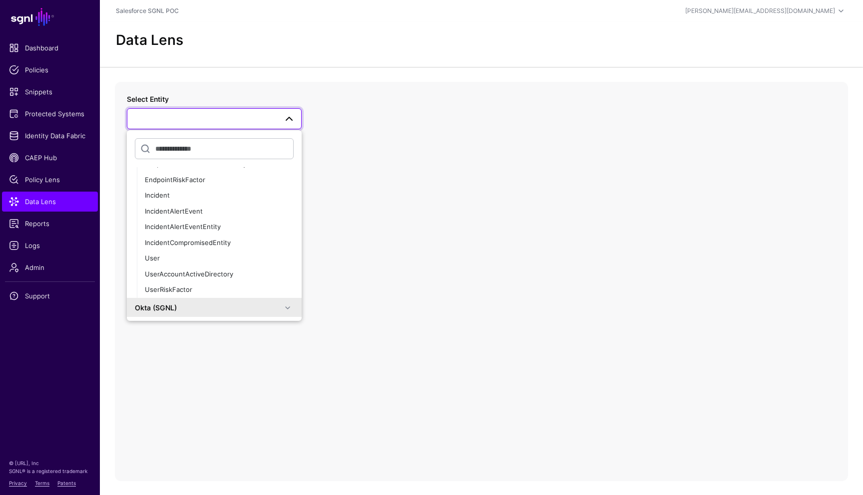
scroll to position [749, 0]
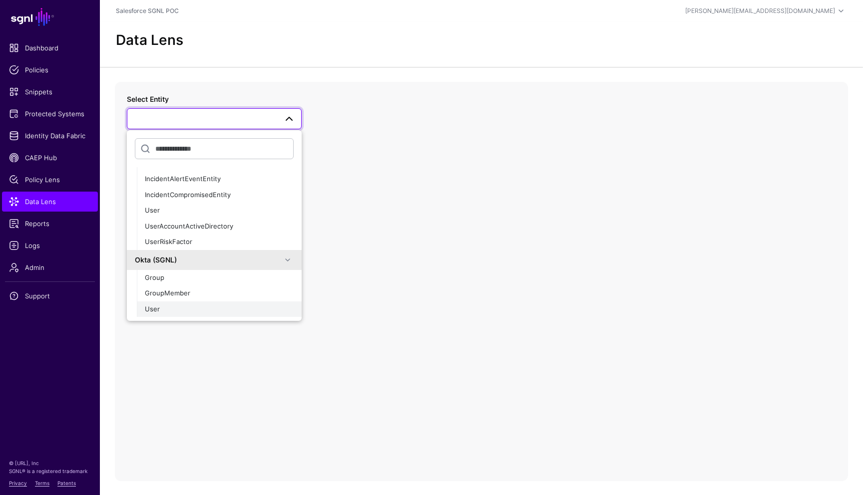
click at [190, 306] on div "User" at bounding box center [219, 309] width 149 height 10
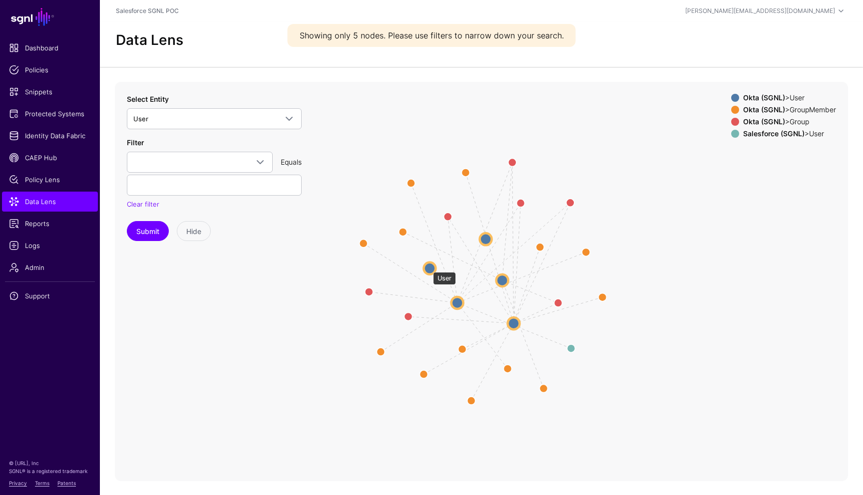
click at [428, 267] on circle at bounding box center [429, 268] width 12 height 12
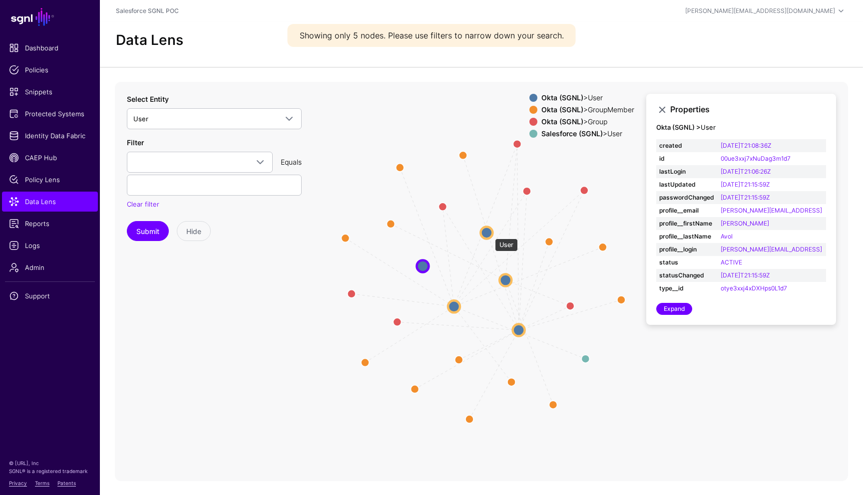
click at [490, 234] on circle at bounding box center [486, 233] width 12 height 12
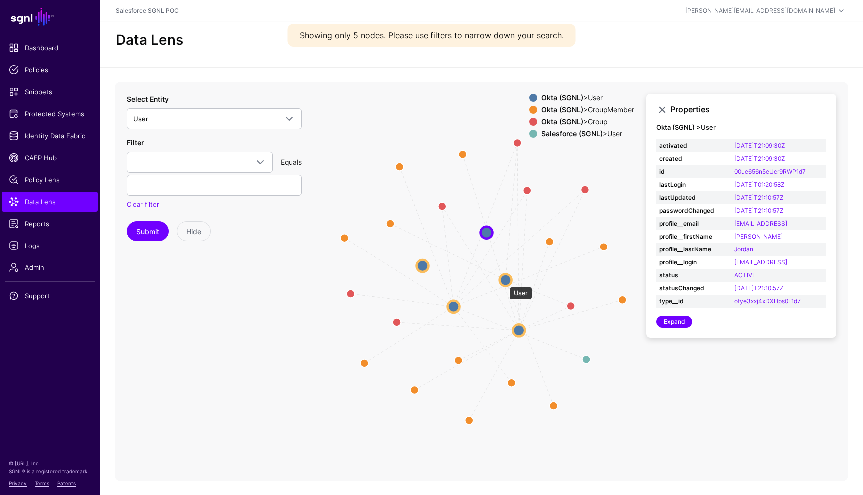
click at [504, 282] on circle at bounding box center [506, 280] width 12 height 12
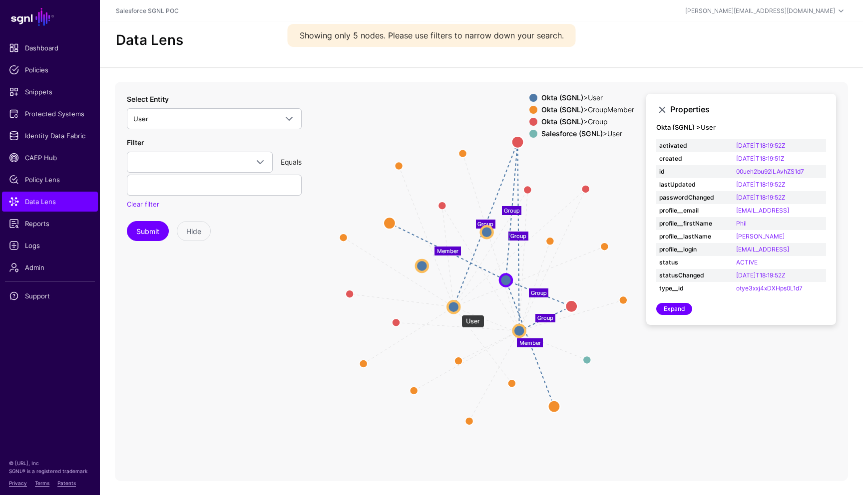
click at [454, 307] on circle at bounding box center [453, 307] width 12 height 12
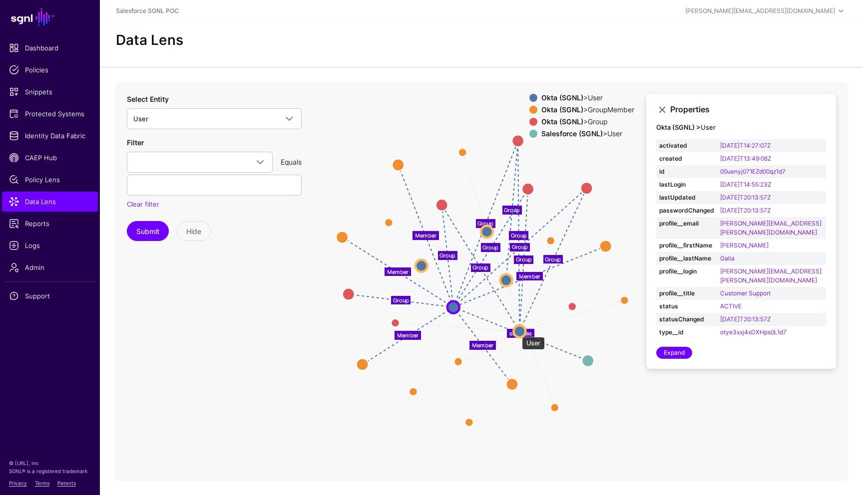
click at [517, 332] on circle at bounding box center [519, 331] width 12 height 12
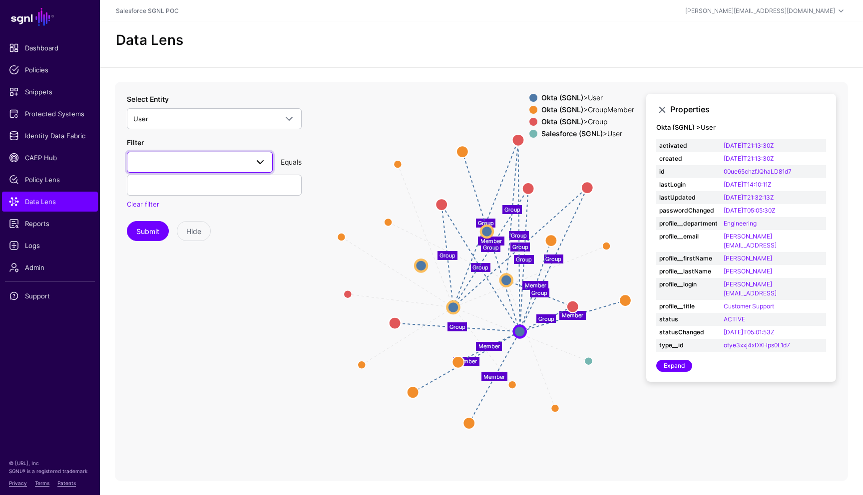
click at [257, 167] on span at bounding box center [260, 162] width 12 height 12
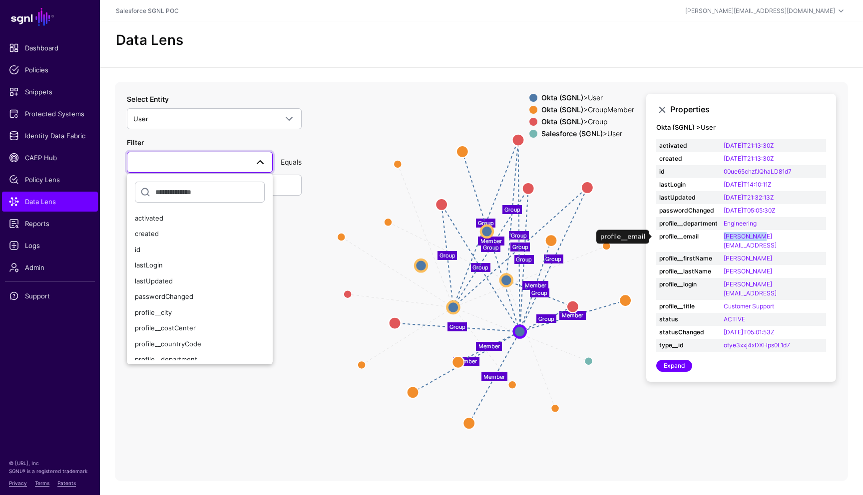
drag, startPoint x: 777, startPoint y: 237, endPoint x: 728, endPoint y: 239, distance: 49.5
click at [728, 239] on tr "profile__email [PERSON_NAME][EMAIL_ADDRESS]" at bounding box center [741, 241] width 170 height 22
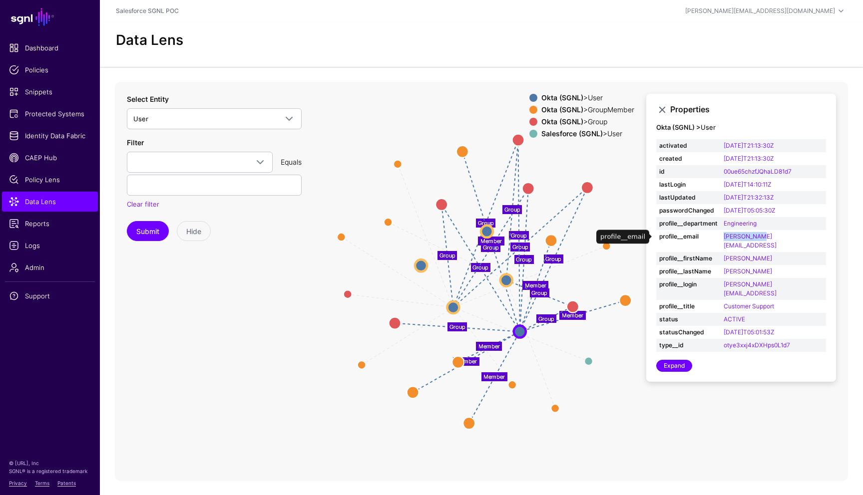
copy tr "[PERSON_NAME][EMAIL_ADDRESS]"
click at [201, 167] on span at bounding box center [199, 162] width 133 height 12
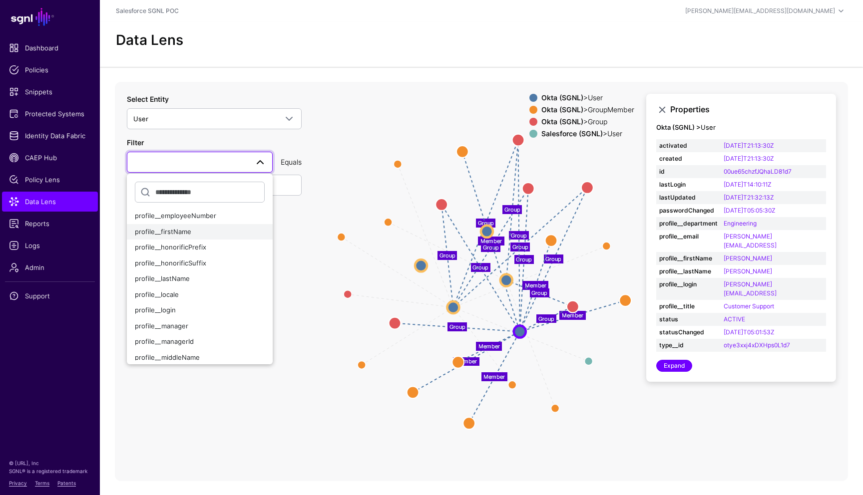
scroll to position [187, 0]
click at [186, 221] on div "profile__email" at bounding box center [200, 220] width 130 height 10
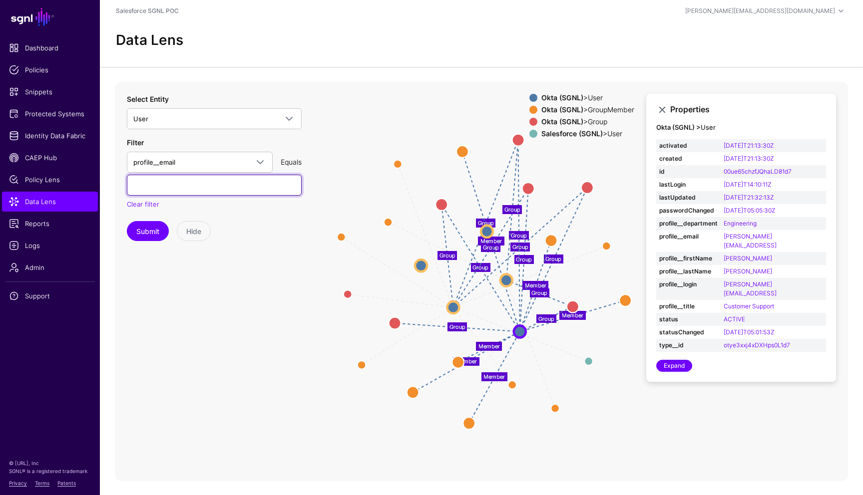
click at [171, 188] on input "text" at bounding box center [214, 185] width 175 height 21
paste input "**********"
click at [148, 239] on button "Submit" at bounding box center [148, 231] width 42 height 20
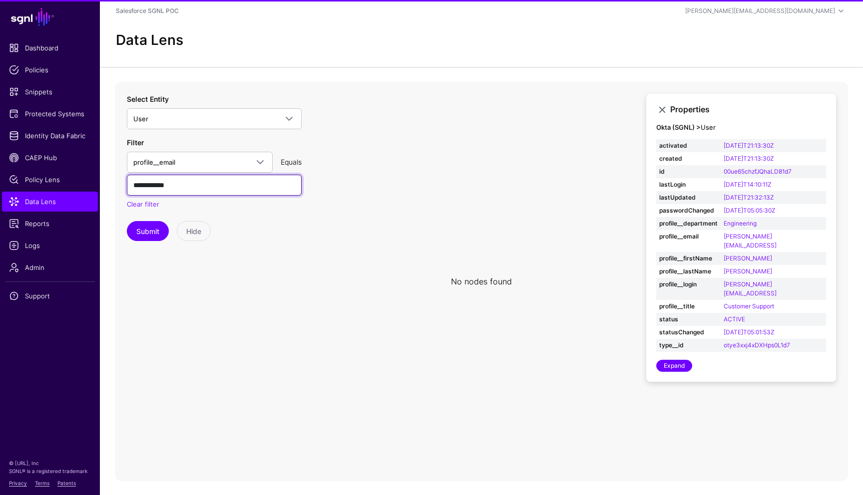
click at [147, 186] on input "**********" at bounding box center [214, 185] width 175 height 21
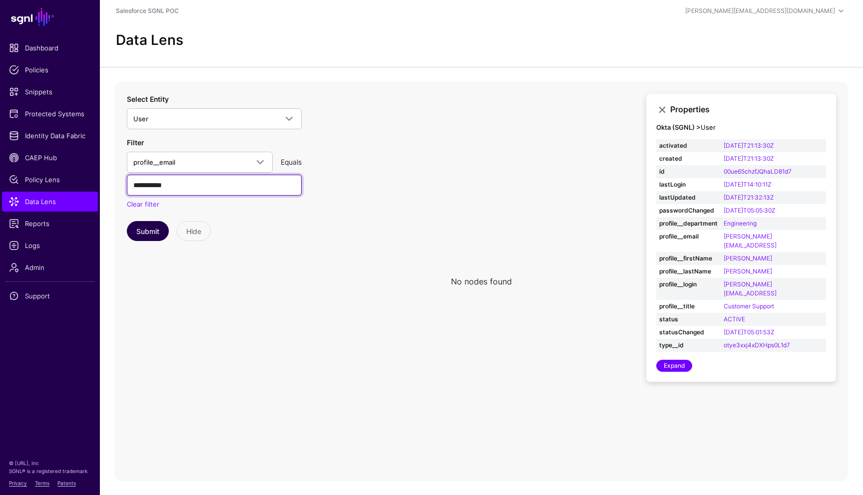
type input "**********"
click at [147, 229] on button "Submit" at bounding box center [148, 231] width 42 height 20
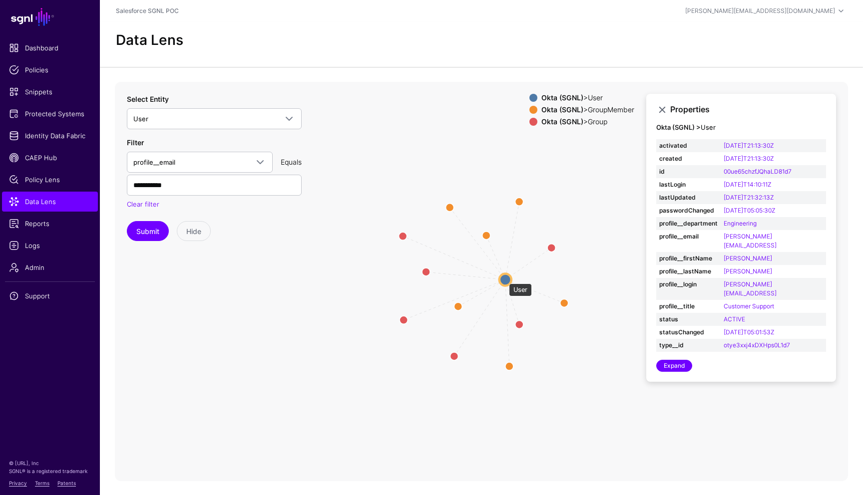
click at [504, 279] on circle at bounding box center [505, 280] width 12 height 12
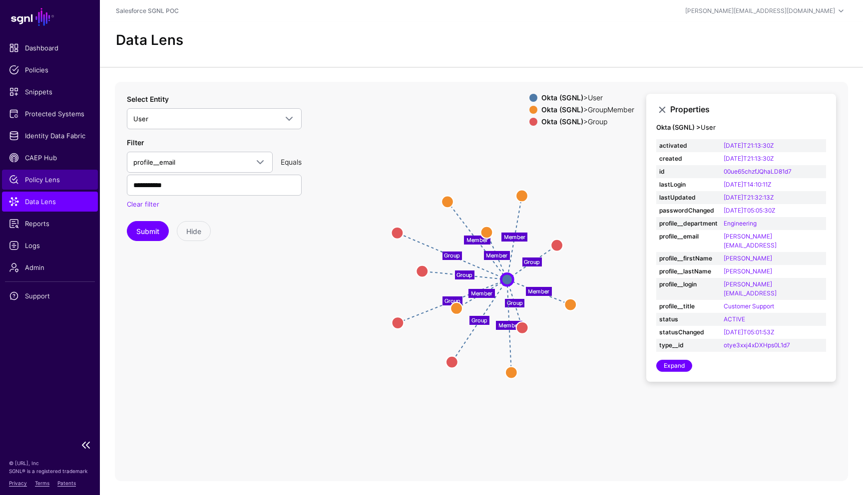
click at [43, 181] on span "Policy Lens" at bounding box center [50, 180] width 82 height 10
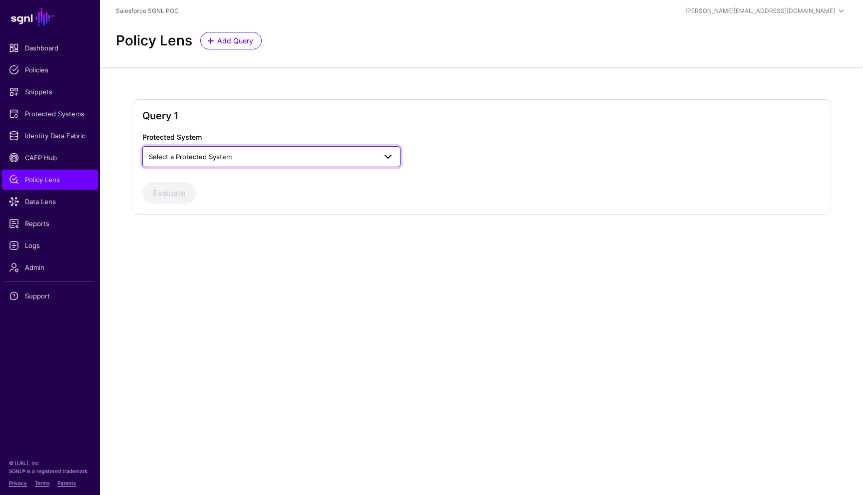
click at [252, 159] on span "Select a Protected System" at bounding box center [262, 156] width 227 height 11
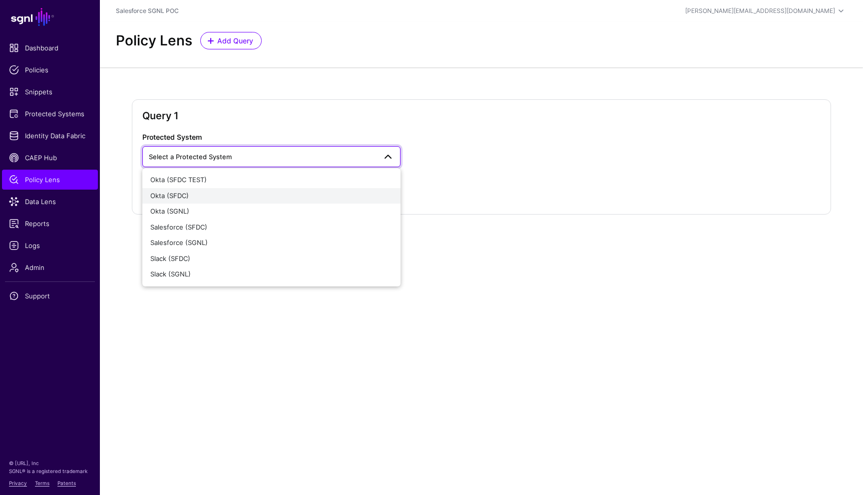
click at [226, 196] on div "Okta (SFDC)" at bounding box center [271, 196] width 242 height 10
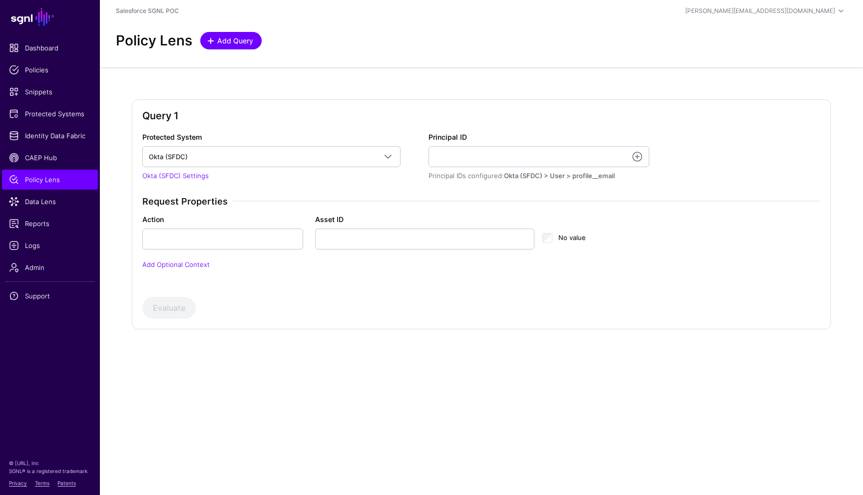
click at [233, 42] on span "Add Query" at bounding box center [235, 40] width 38 height 10
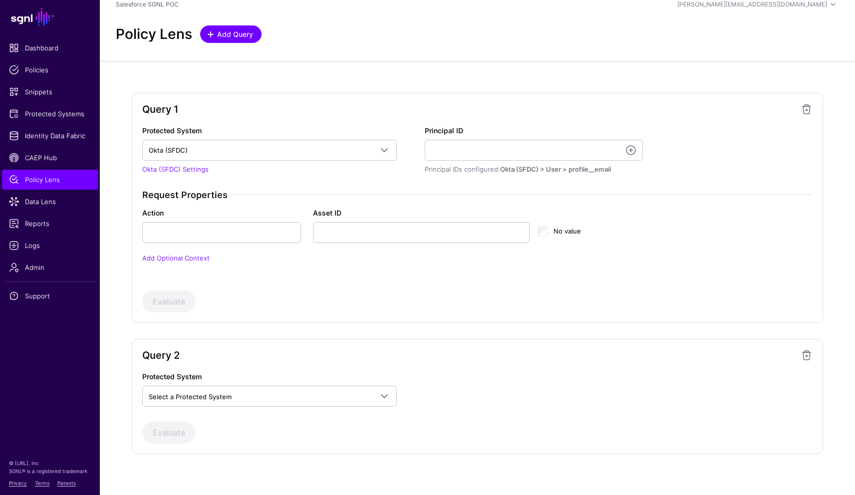
scroll to position [13, 0]
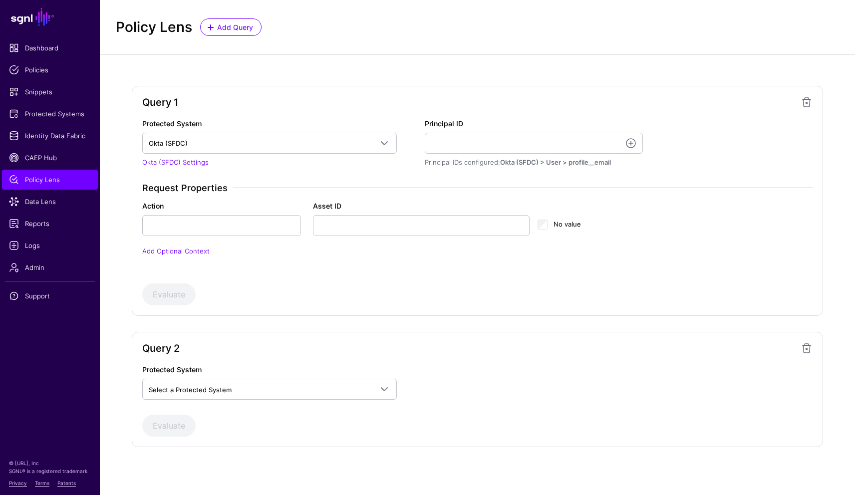
click at [804, 348] on span at bounding box center [807, 348] width 12 height 12
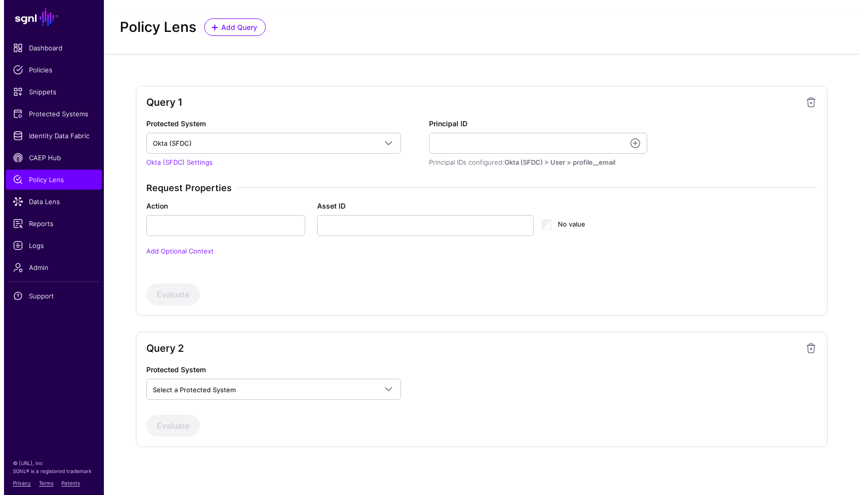
scroll to position [0, 0]
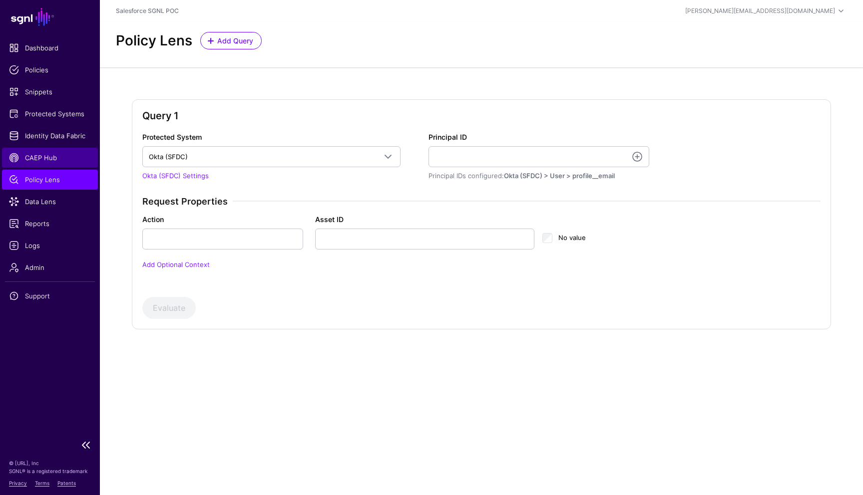
click at [59, 158] on span "CAEP Hub" at bounding box center [50, 158] width 82 height 10
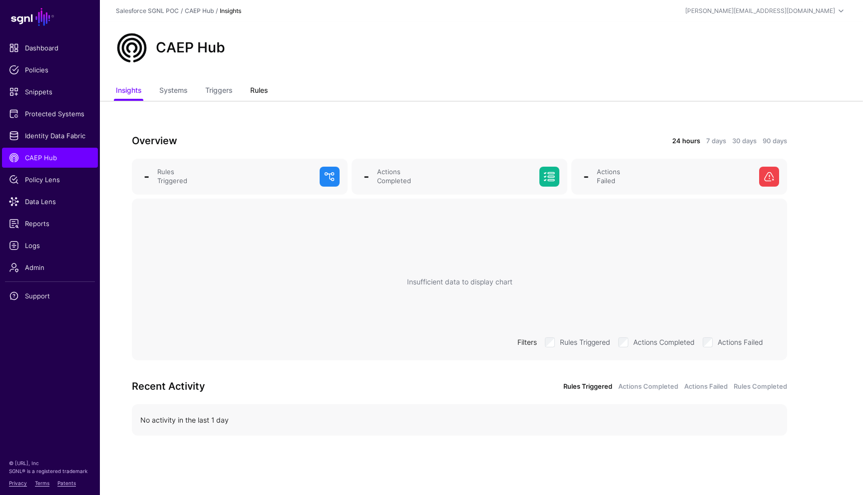
click at [264, 96] on link "Rules" at bounding box center [258, 91] width 17 height 19
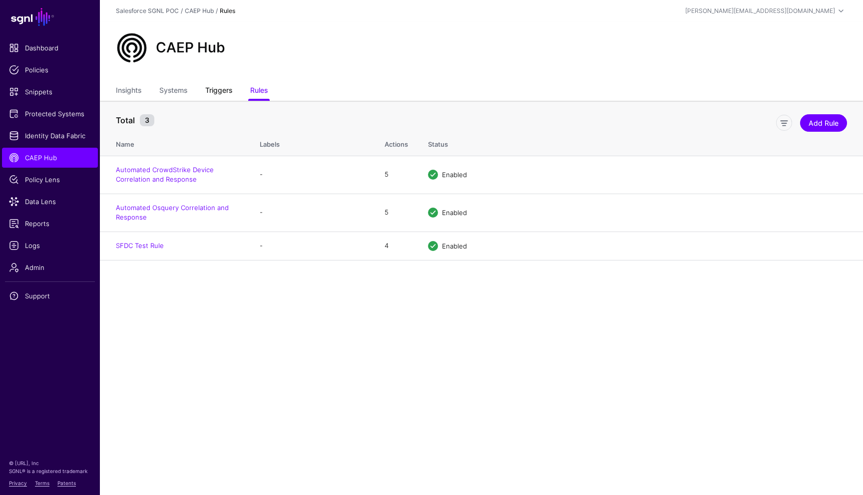
click at [222, 96] on link "Triggers" at bounding box center [218, 91] width 27 height 19
click at [259, 95] on link "Rules" at bounding box center [258, 91] width 17 height 19
click at [182, 179] on link "Automated CrowdStrike Device Correlation and Response" at bounding box center [165, 175] width 98 height 18
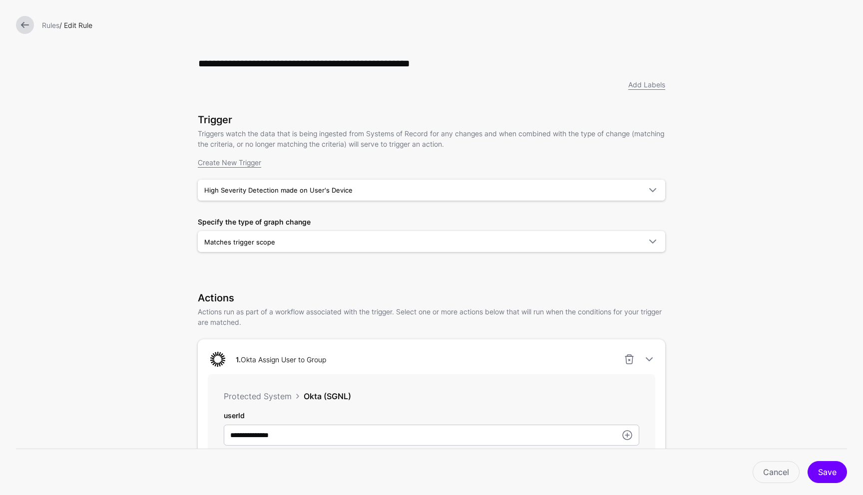
click at [29, 27] on link at bounding box center [25, 25] width 18 height 18
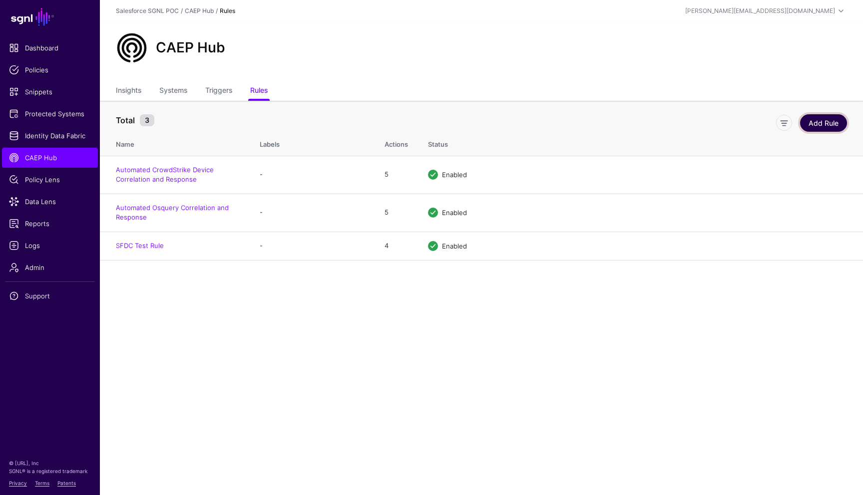
click at [822, 127] on link "Add Rule" at bounding box center [823, 122] width 47 height 17
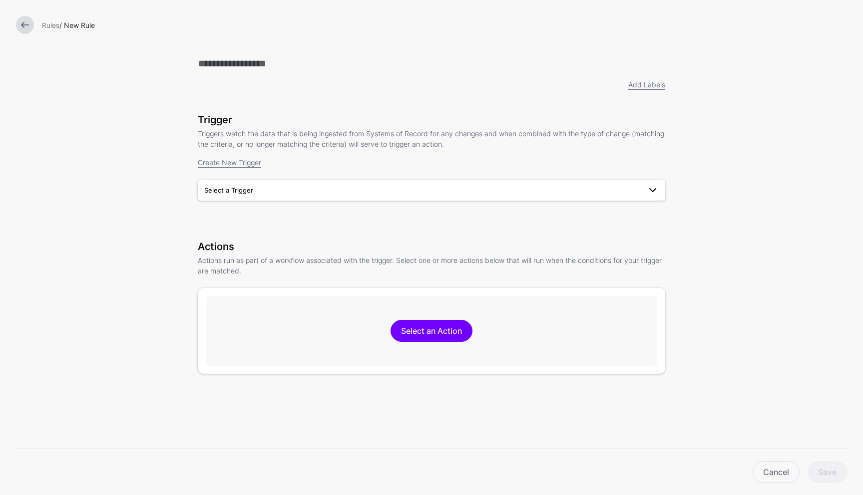
click at [304, 192] on span "Select a Trigger" at bounding box center [422, 190] width 436 height 11
click at [297, 217] on span "High Severity Detection made on User's Device" at bounding box center [280, 213] width 148 height 8
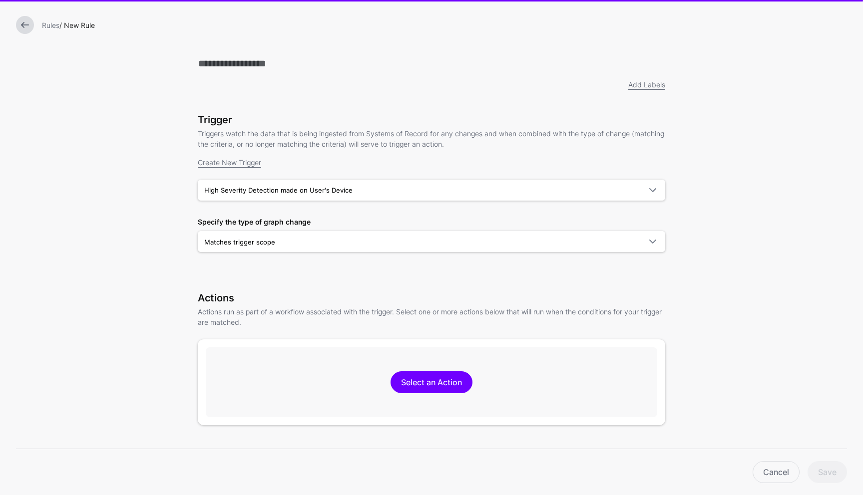
scroll to position [135, 0]
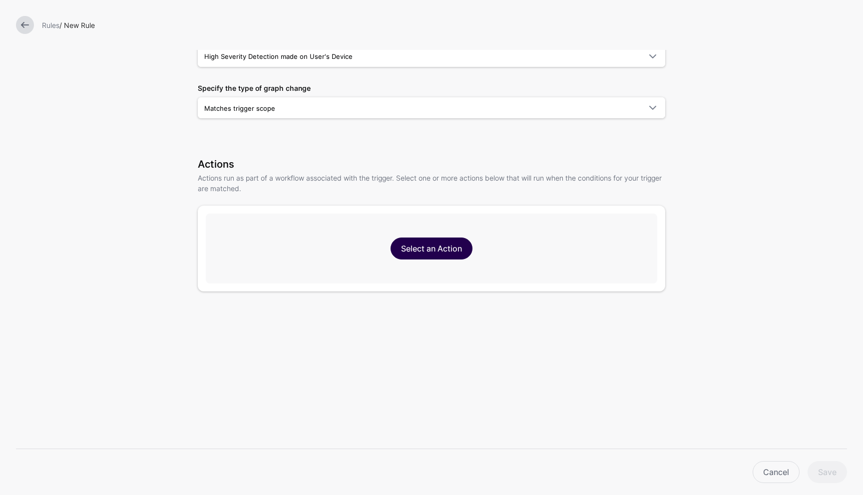
click at [425, 252] on link "Select an Action" at bounding box center [431, 249] width 82 height 22
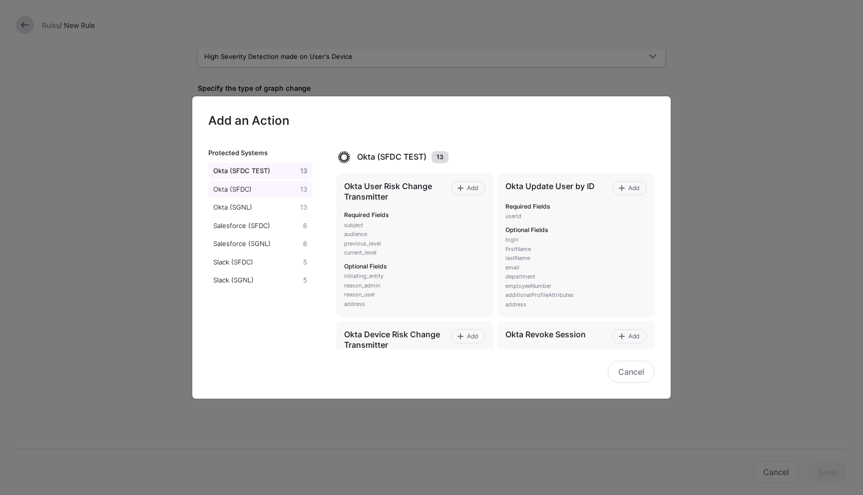
click at [257, 189] on div "Okta (SFDC)" at bounding box center [254, 190] width 87 height 10
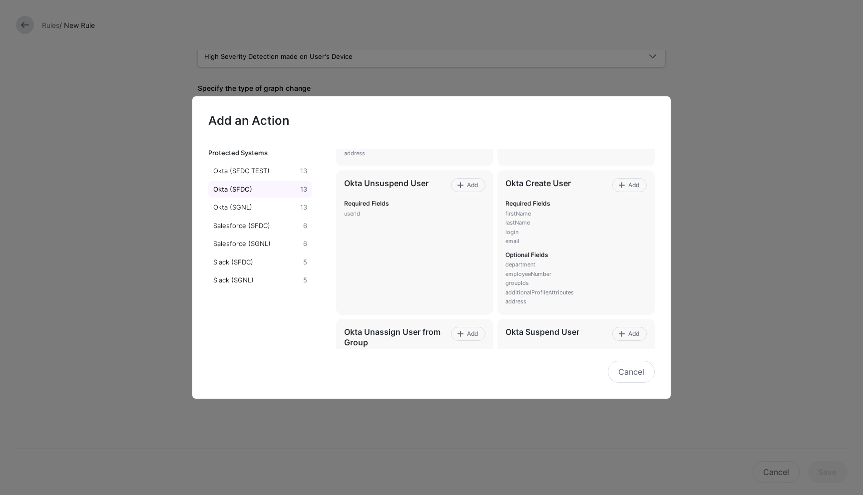
scroll to position [612, 0]
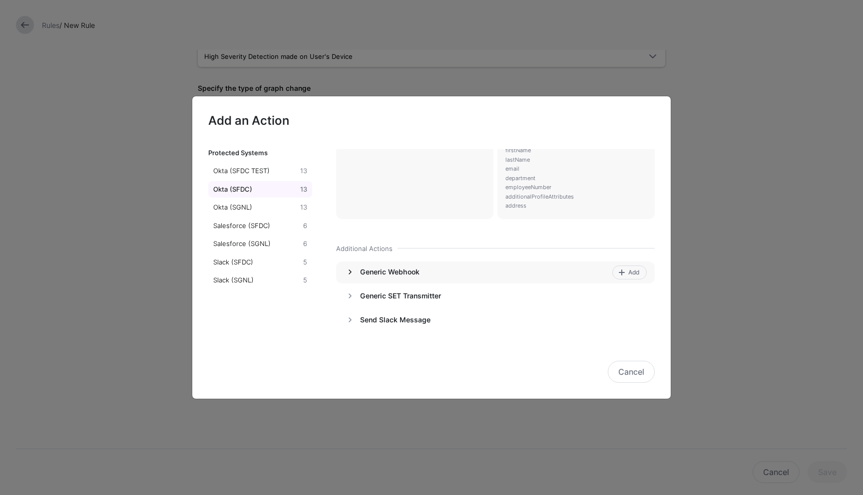
click at [348, 270] on link at bounding box center [350, 272] width 12 height 12
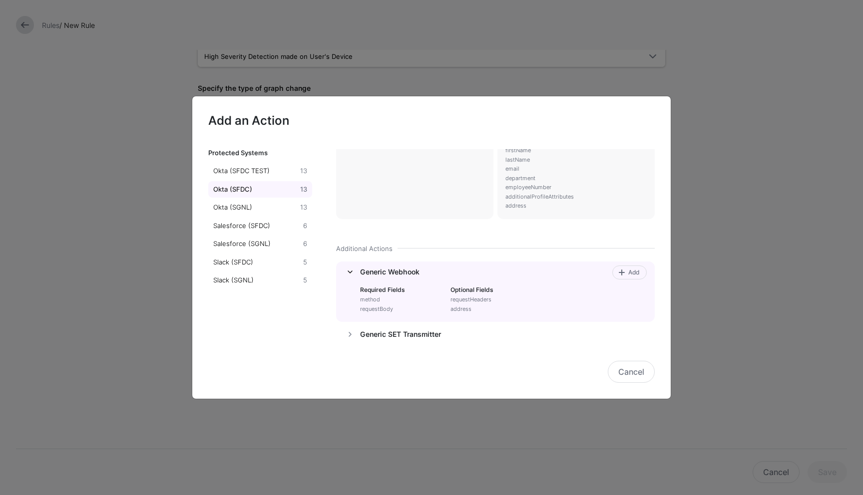
click at [348, 270] on link at bounding box center [350, 272] width 12 height 12
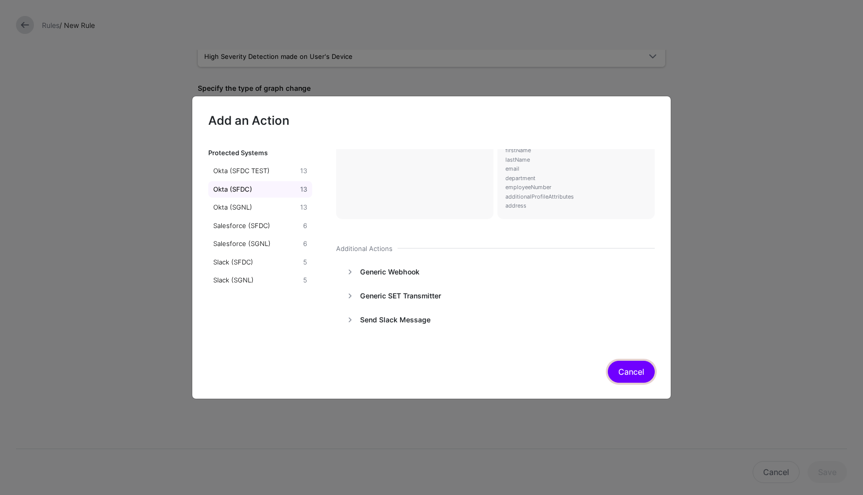
click at [639, 378] on button "Cancel" at bounding box center [630, 372] width 47 height 22
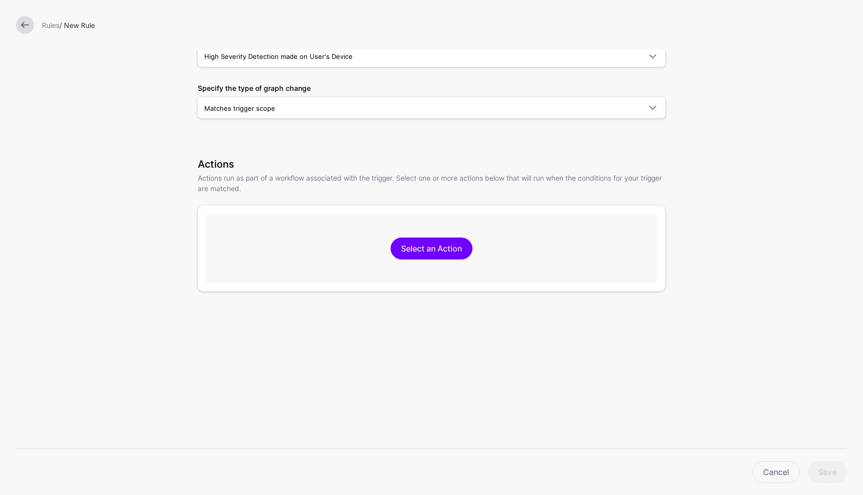
scroll to position [0, 0]
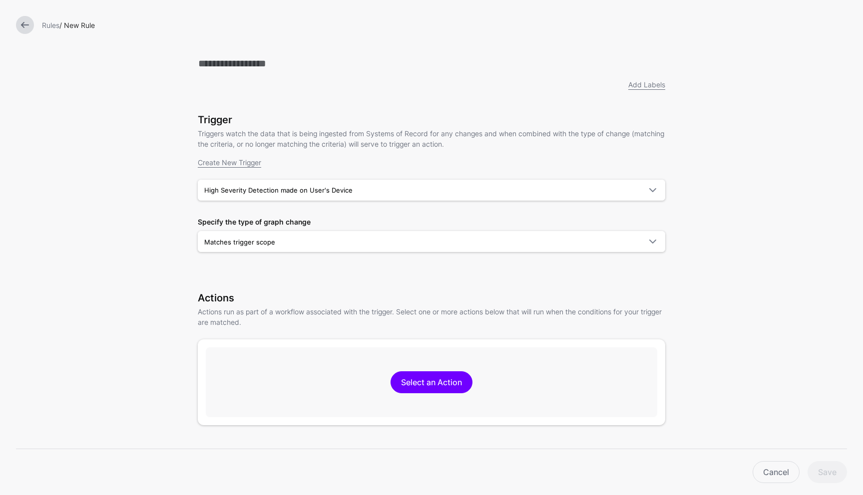
click at [18, 25] on link at bounding box center [25, 25] width 18 height 18
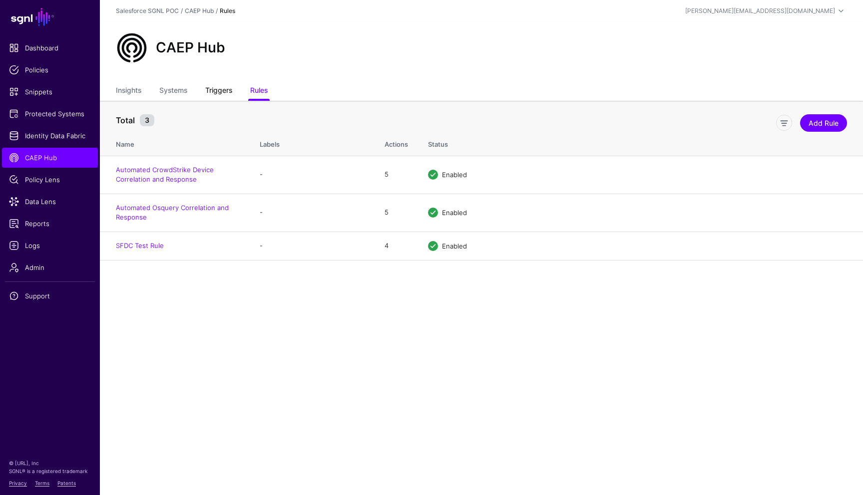
click at [224, 89] on link "Triggers" at bounding box center [218, 91] width 27 height 19
click at [260, 95] on link "Rules" at bounding box center [258, 91] width 17 height 19
click at [219, 92] on link "Triggers" at bounding box center [218, 91] width 27 height 19
click at [228, 278] on main "SGNL Dashboard Policies Snippets Protected Systems Identity Data Fabric CAEP Hu…" at bounding box center [431, 247] width 863 height 495
click at [178, 93] on link "Systems" at bounding box center [173, 91] width 28 height 19
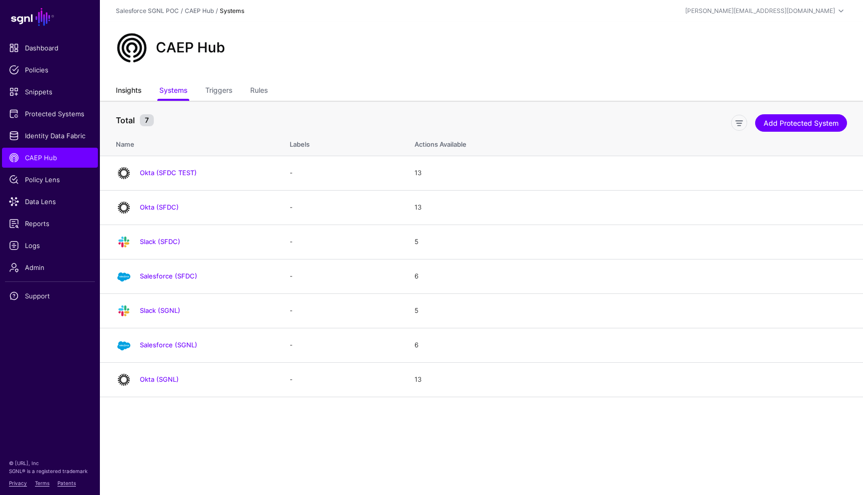
click at [127, 95] on link "Insights" at bounding box center [128, 91] width 25 height 19
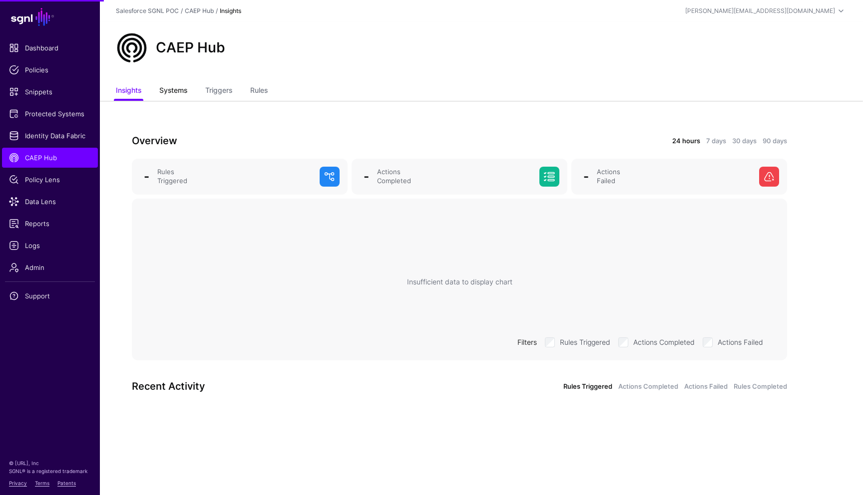
click at [168, 95] on link "Systems" at bounding box center [173, 91] width 28 height 19
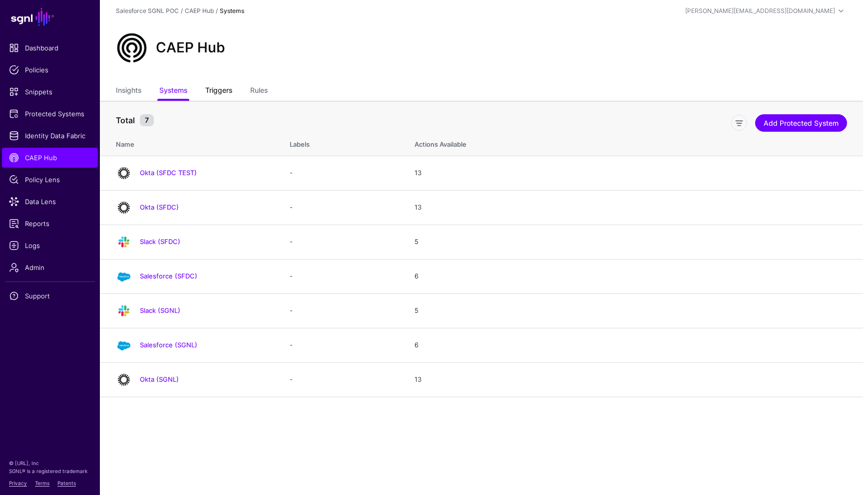
click at [208, 88] on link "Triggers" at bounding box center [218, 91] width 27 height 19
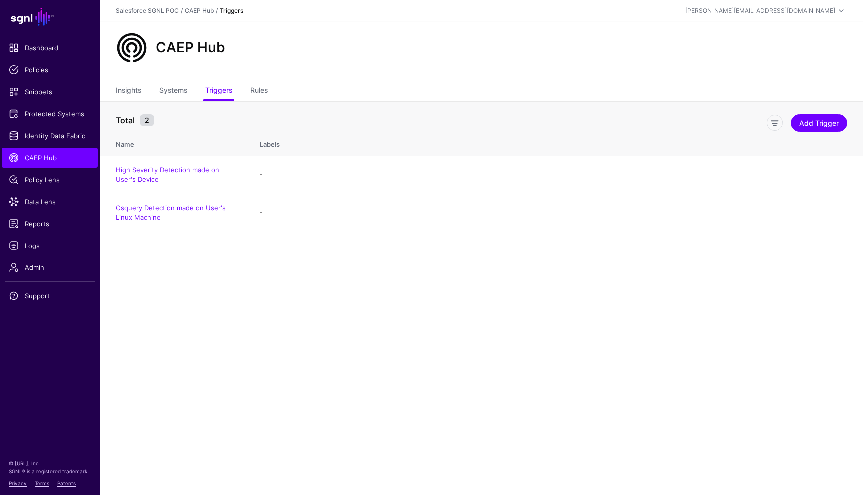
click at [542, 66] on div "CAEP Hub" at bounding box center [481, 52] width 763 height 60
